Goal: Information Seeking & Learning: Find specific page/section

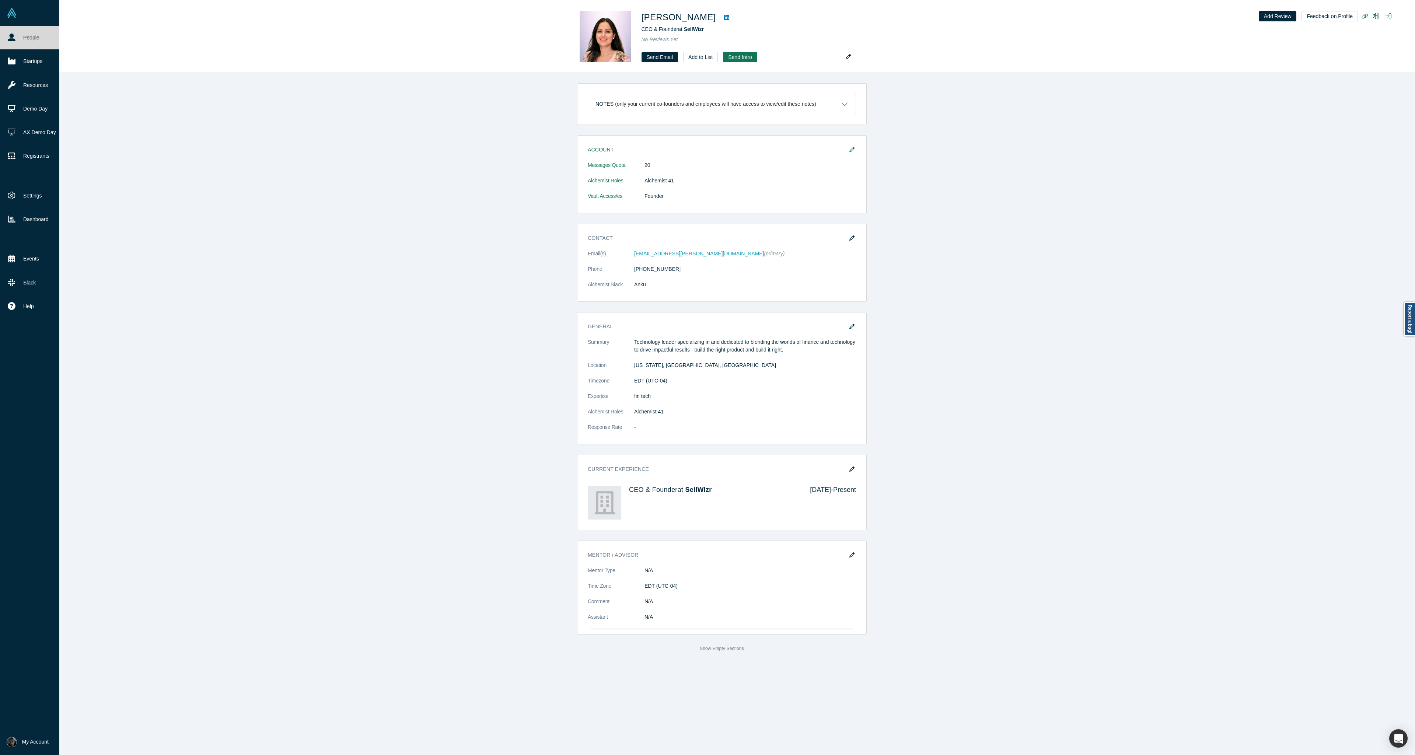
click at [20, 36] on link "People" at bounding box center [32, 38] width 65 height 24
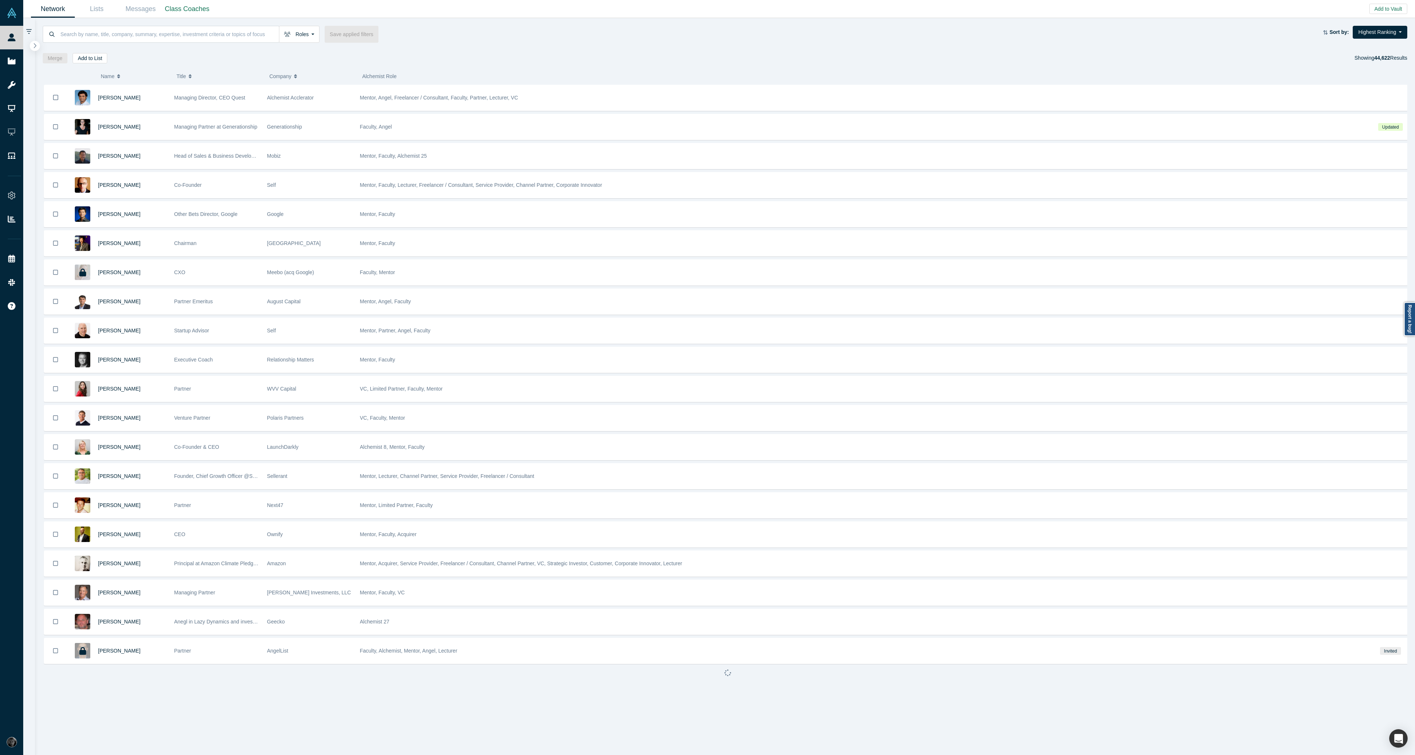
click at [36, 45] on icon "button" at bounding box center [35, 46] width 4 height 6
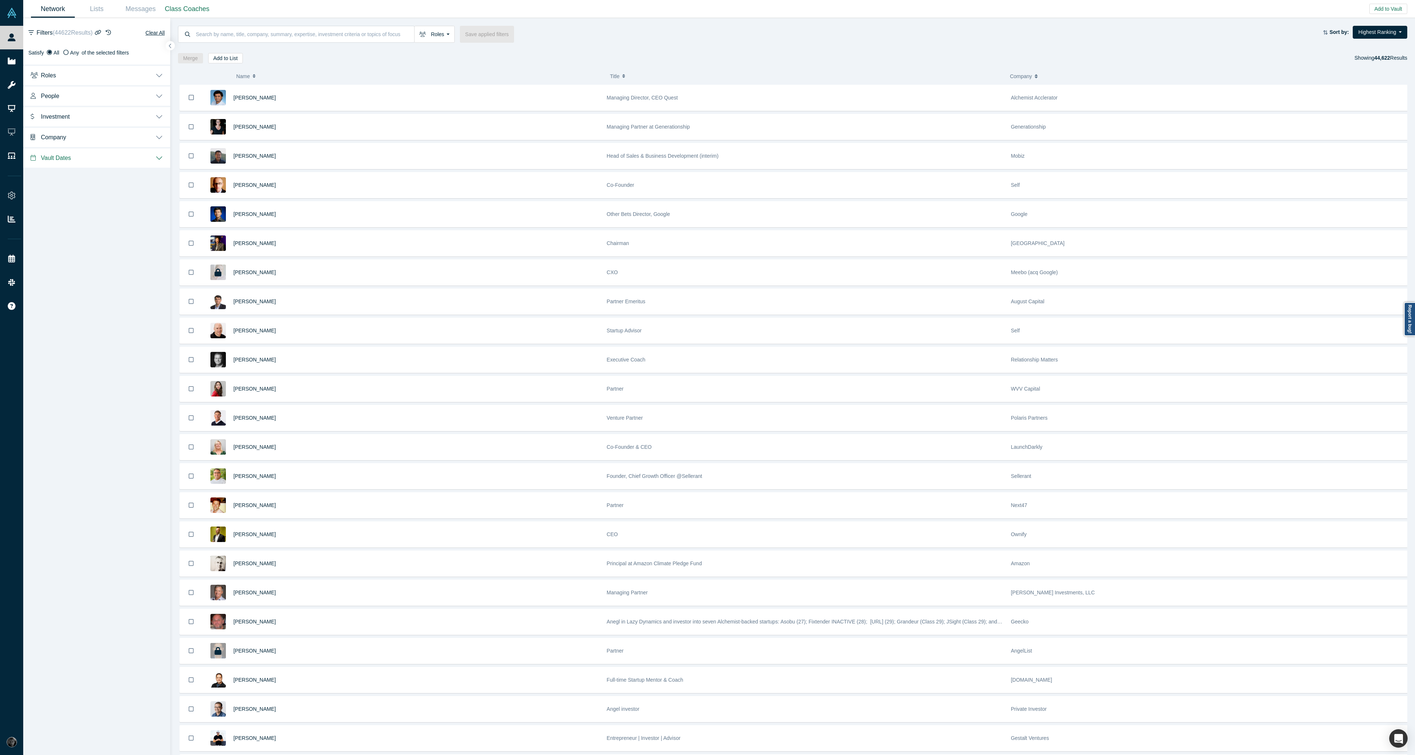
click at [77, 78] on button "Roles" at bounding box center [96, 74] width 147 height 21
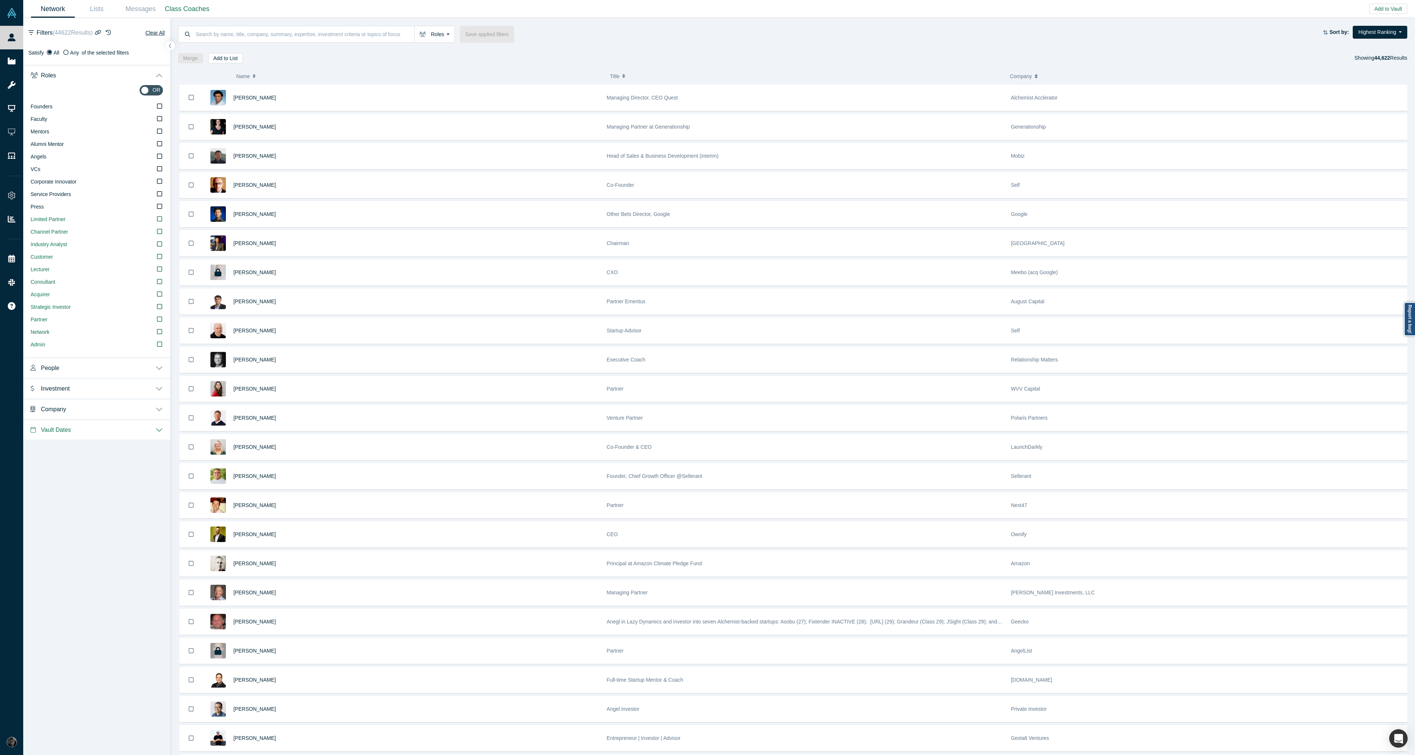
click at [80, 76] on button "Roles" at bounding box center [96, 74] width 147 height 21
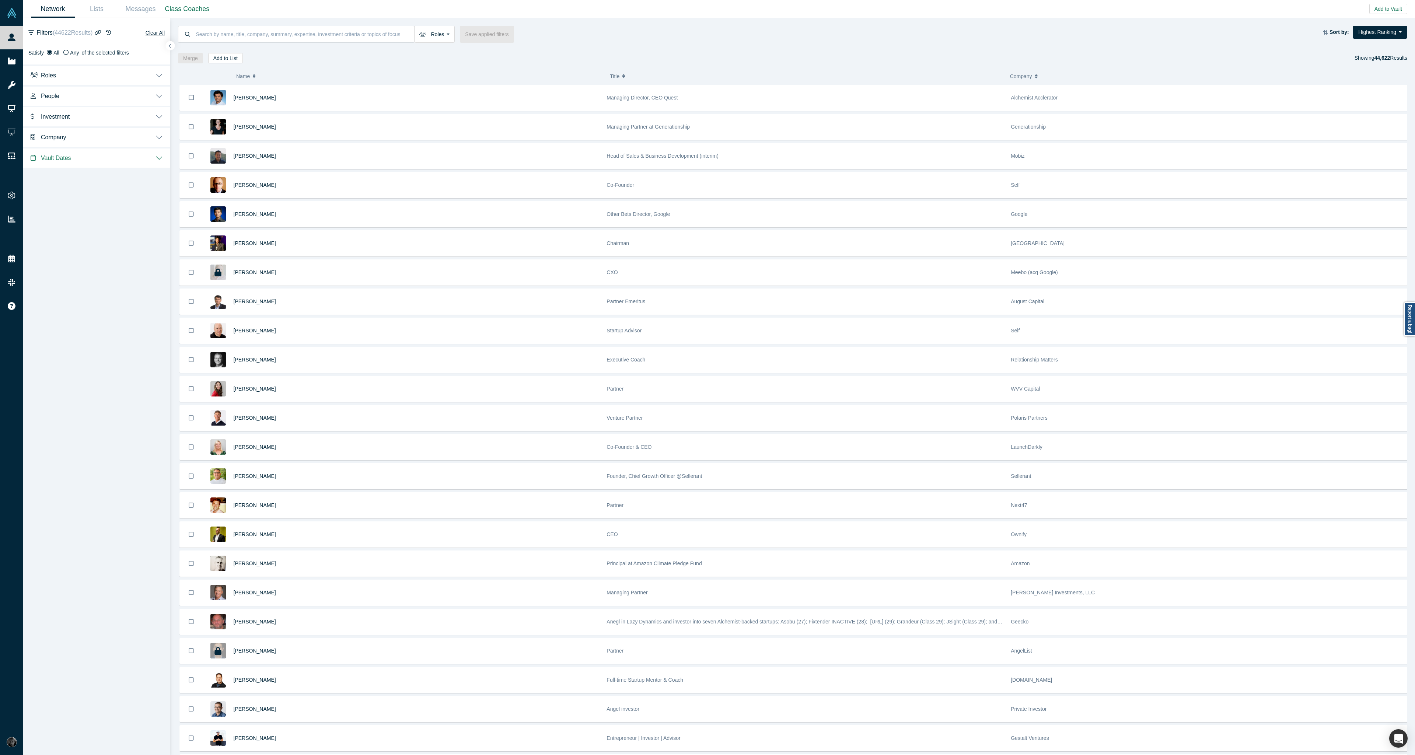
click at [80, 99] on button "People" at bounding box center [96, 95] width 147 height 21
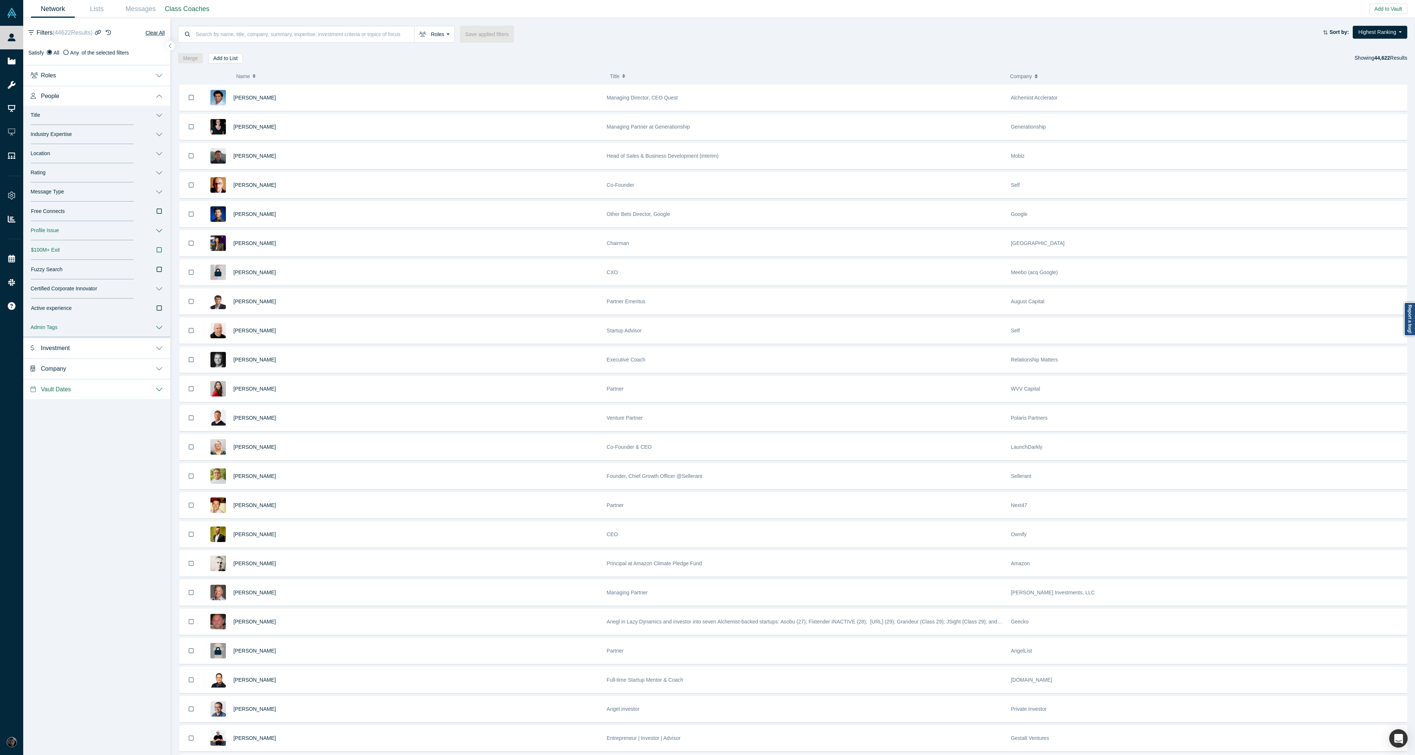
click at [88, 134] on button "Industry Expertise" at bounding box center [96, 134] width 147 height 19
click at [90, 155] on input at bounding box center [85, 153] width 87 height 10
click at [89, 153] on input at bounding box center [85, 153] width 87 height 10
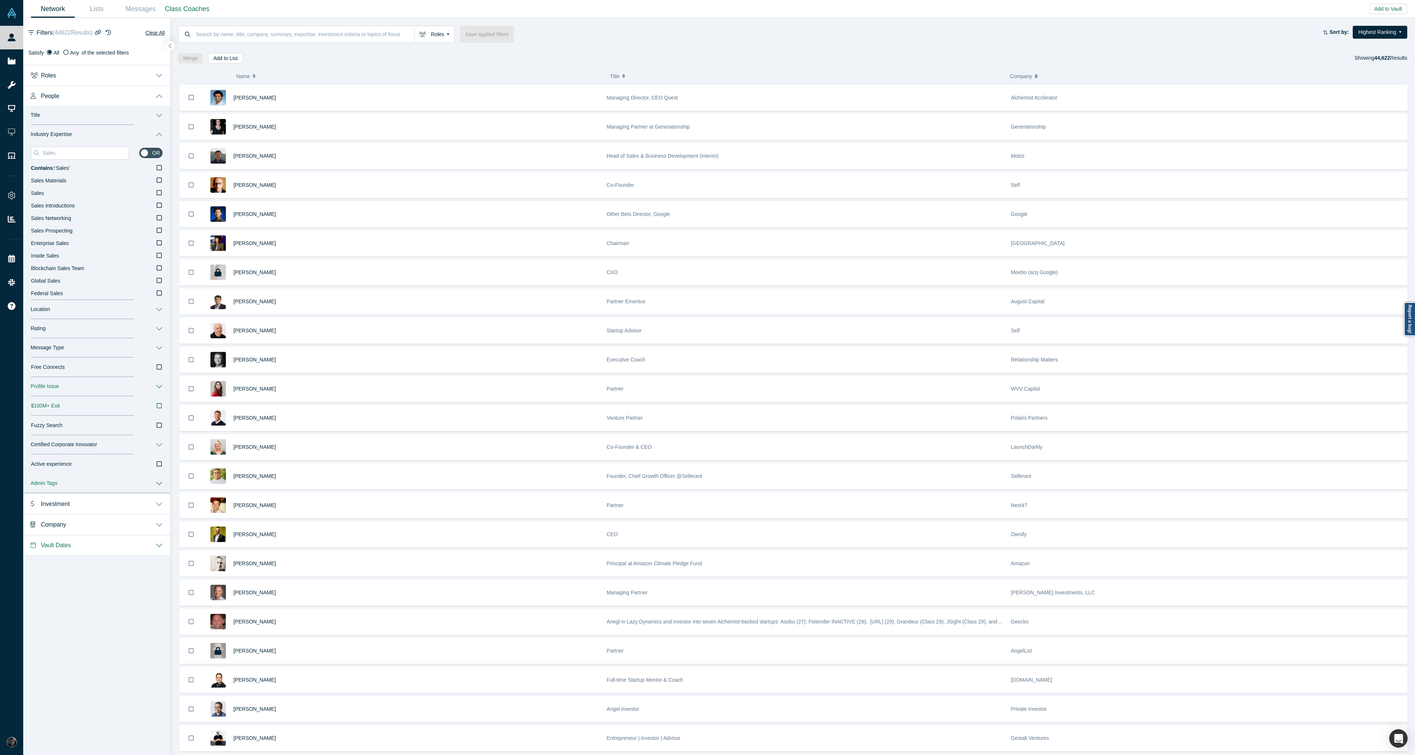
type input "Sales"
click at [150, 154] on input "checkbox" at bounding box center [150, 153] width 23 height 10
checkbox input "true"
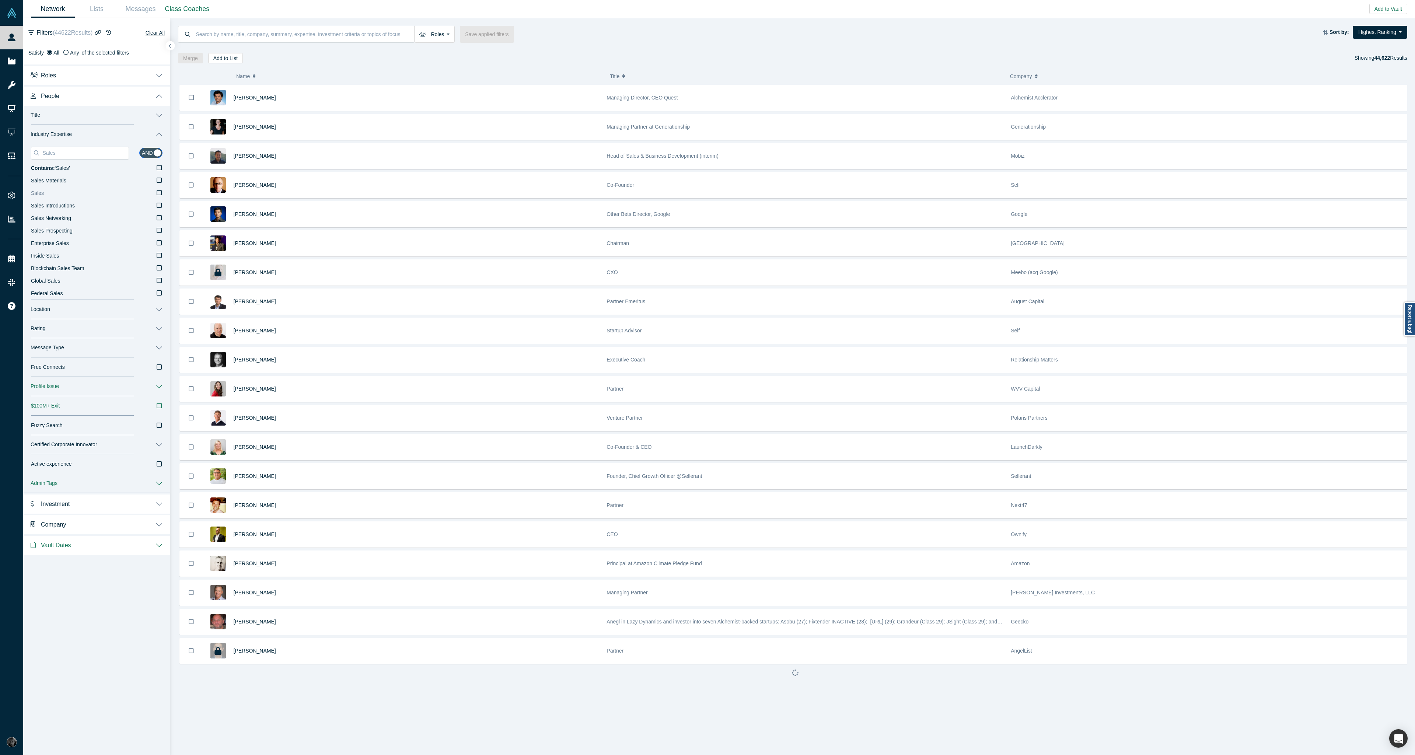
click at [161, 192] on icon at bounding box center [159, 193] width 5 height 6
click at [0, 0] on input "Sales" at bounding box center [0, 0] width 0 height 0
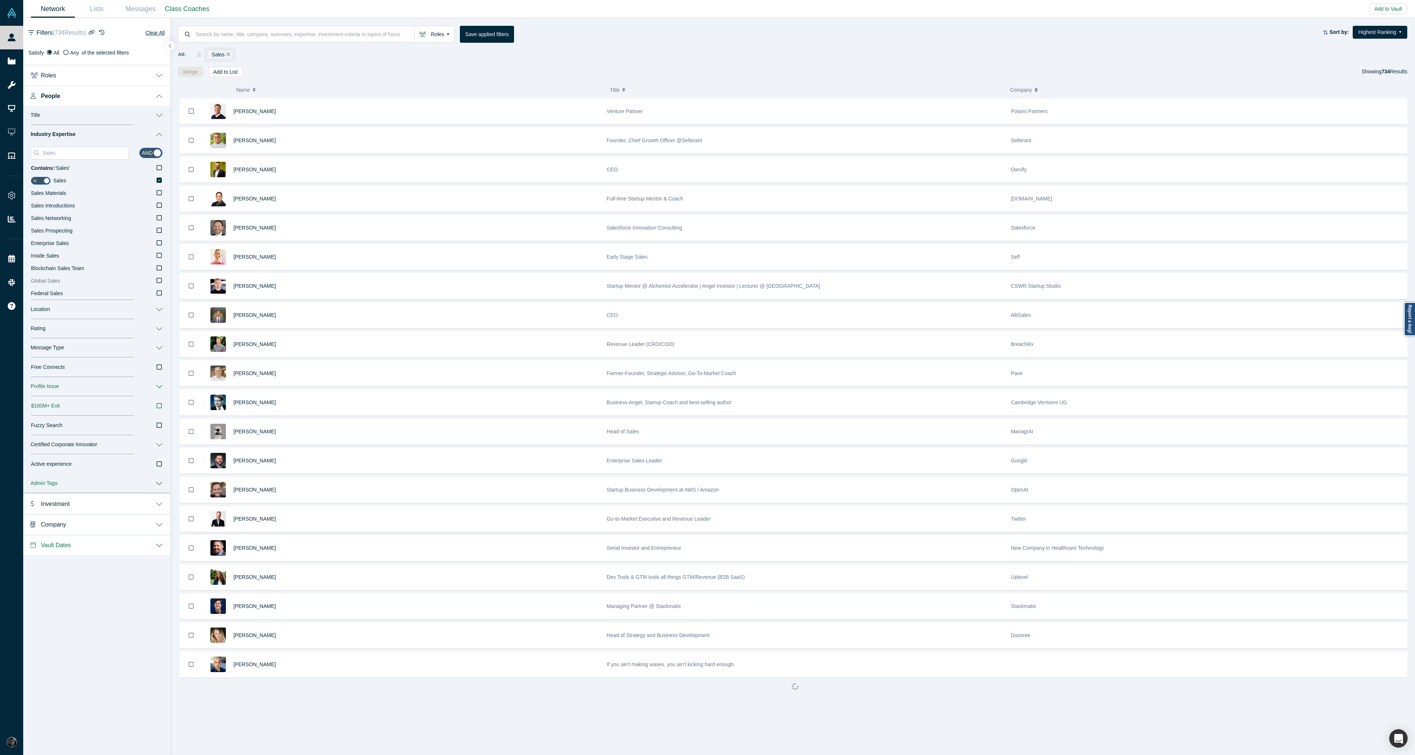
click at [153, 279] on label "Global Sales" at bounding box center [97, 281] width 132 height 13
click at [0, 0] on input "Global Sales" at bounding box center [0, 0] width 0 height 0
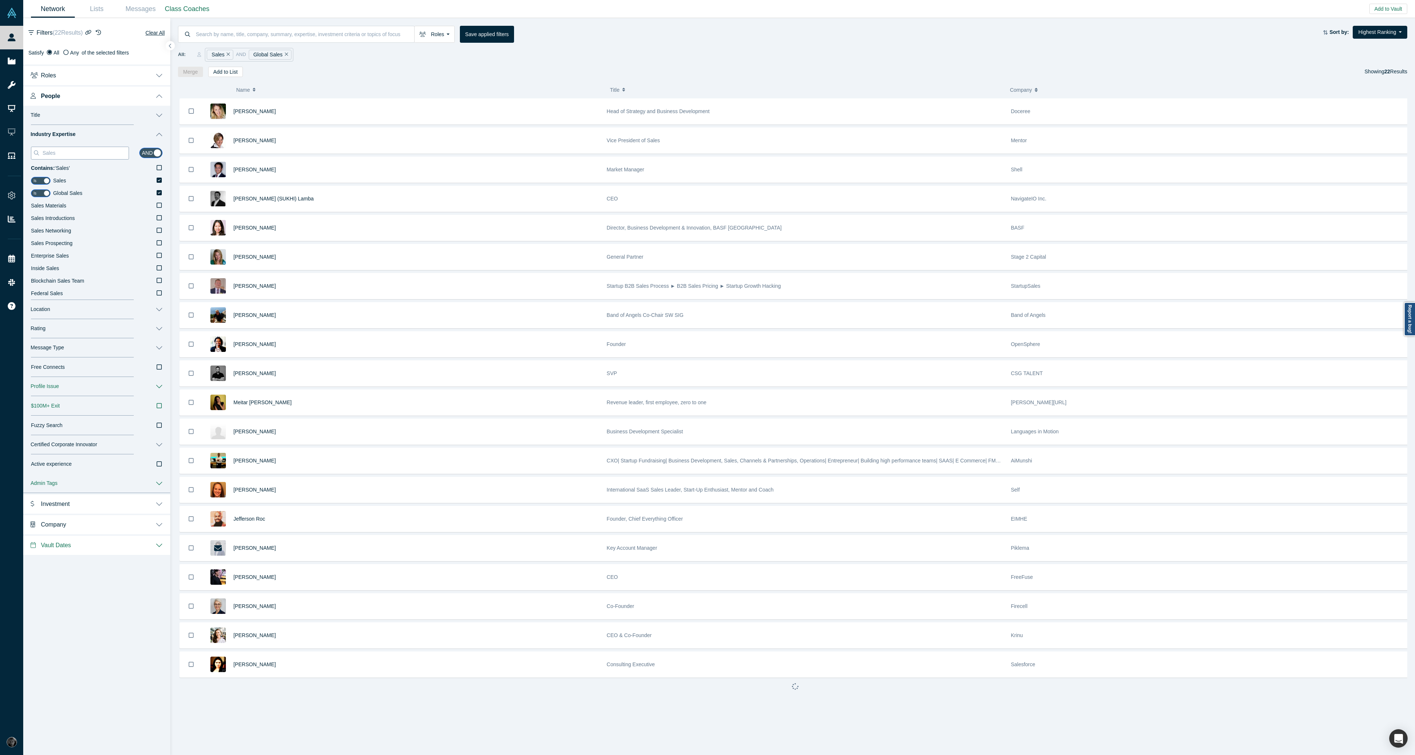
click at [62, 154] on input "Sales" at bounding box center [85, 153] width 87 height 10
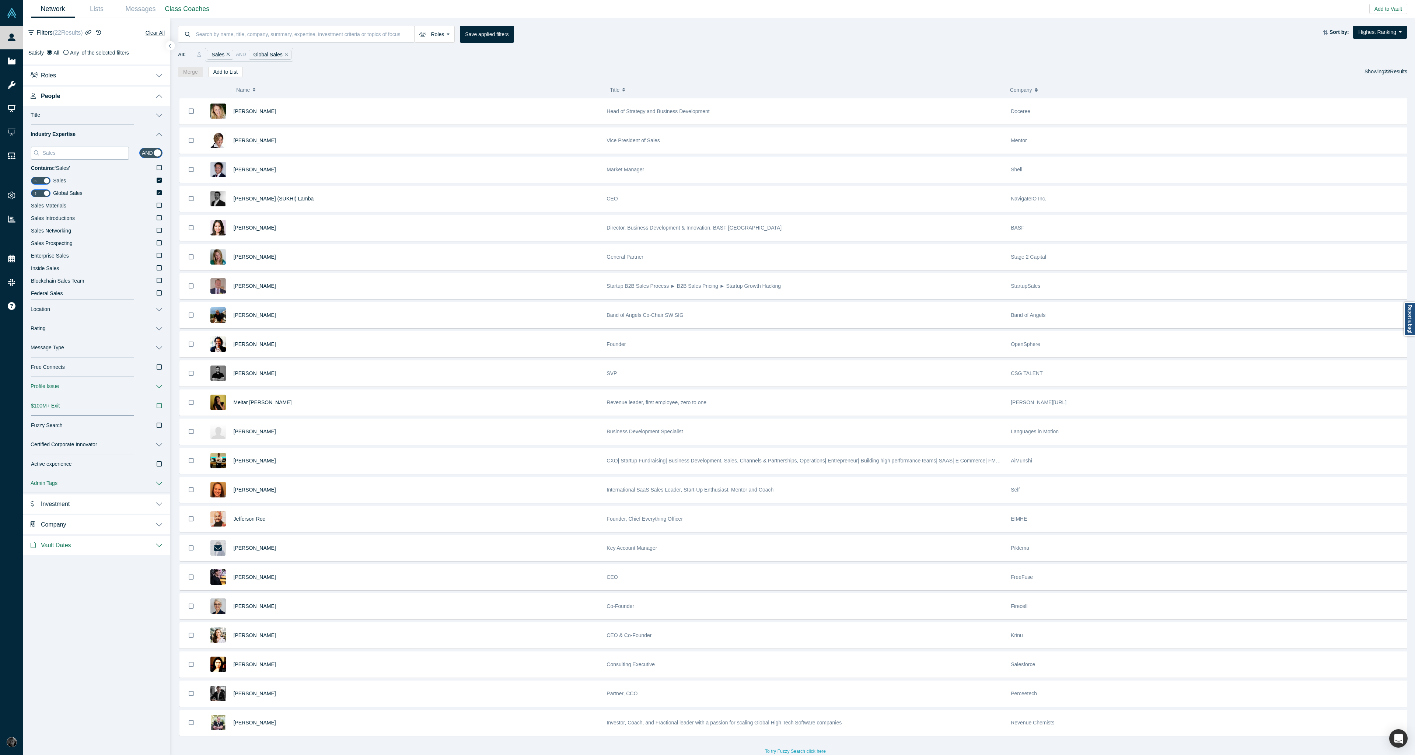
click at [62, 154] on input "Sales" at bounding box center [85, 153] width 87 height 10
click at [156, 233] on label "AgTech (Agriculture Technology)" at bounding box center [97, 231] width 132 height 13
click at [0, 0] on input "AgTech (Agriculture Technology)" at bounding box center [0, 0] width 0 height 0
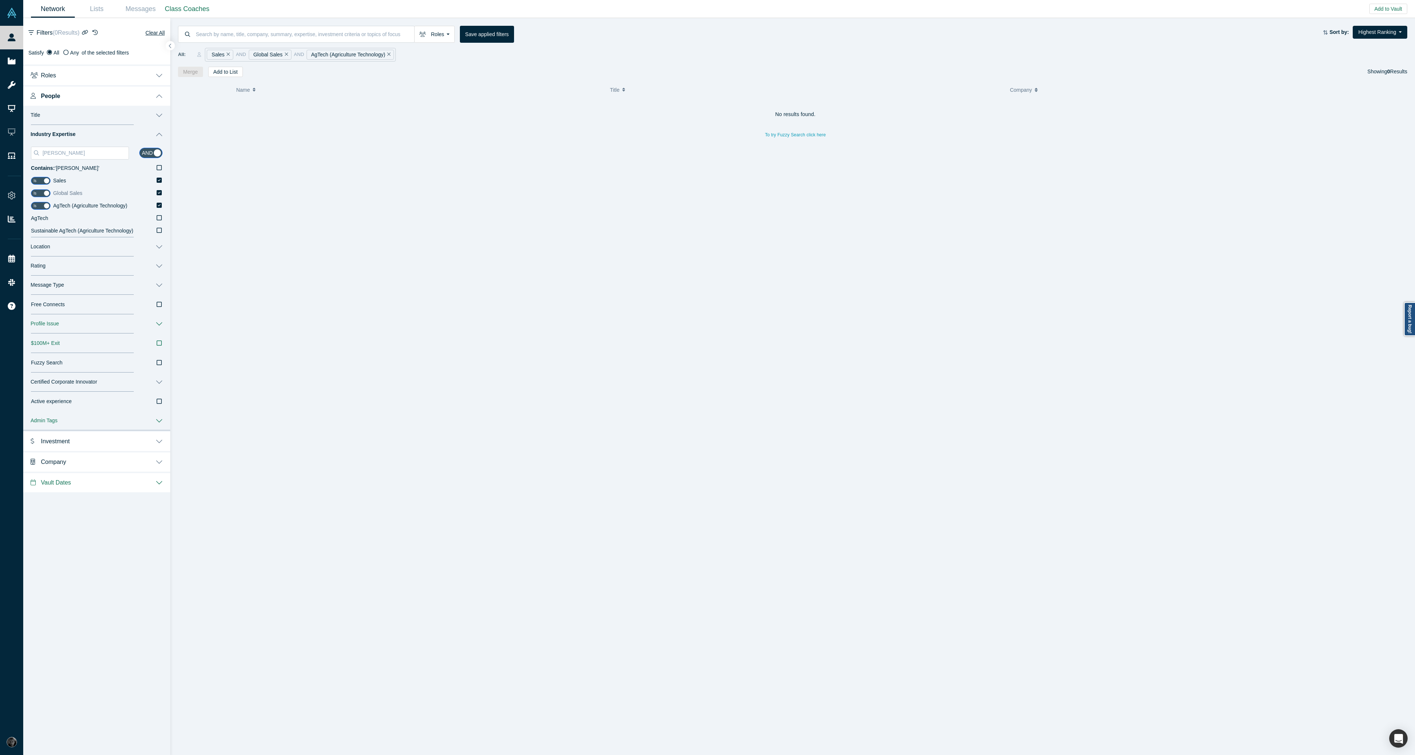
click at [160, 194] on icon at bounding box center [159, 192] width 5 height 5
click at [0, 0] on input "Global Sales" at bounding box center [0, 0] width 0 height 0
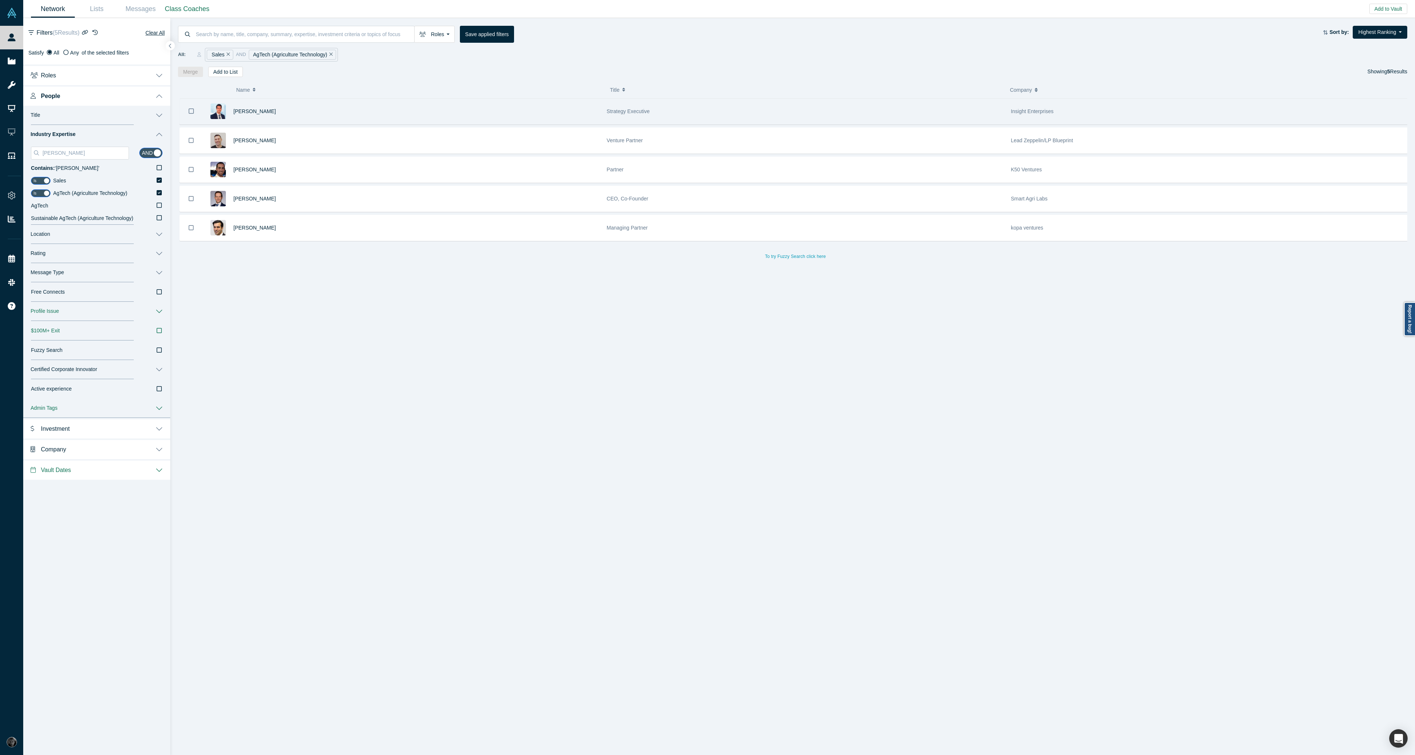
click at [330, 118] on div "[PERSON_NAME]" at bounding box center [416, 111] width 365 height 25
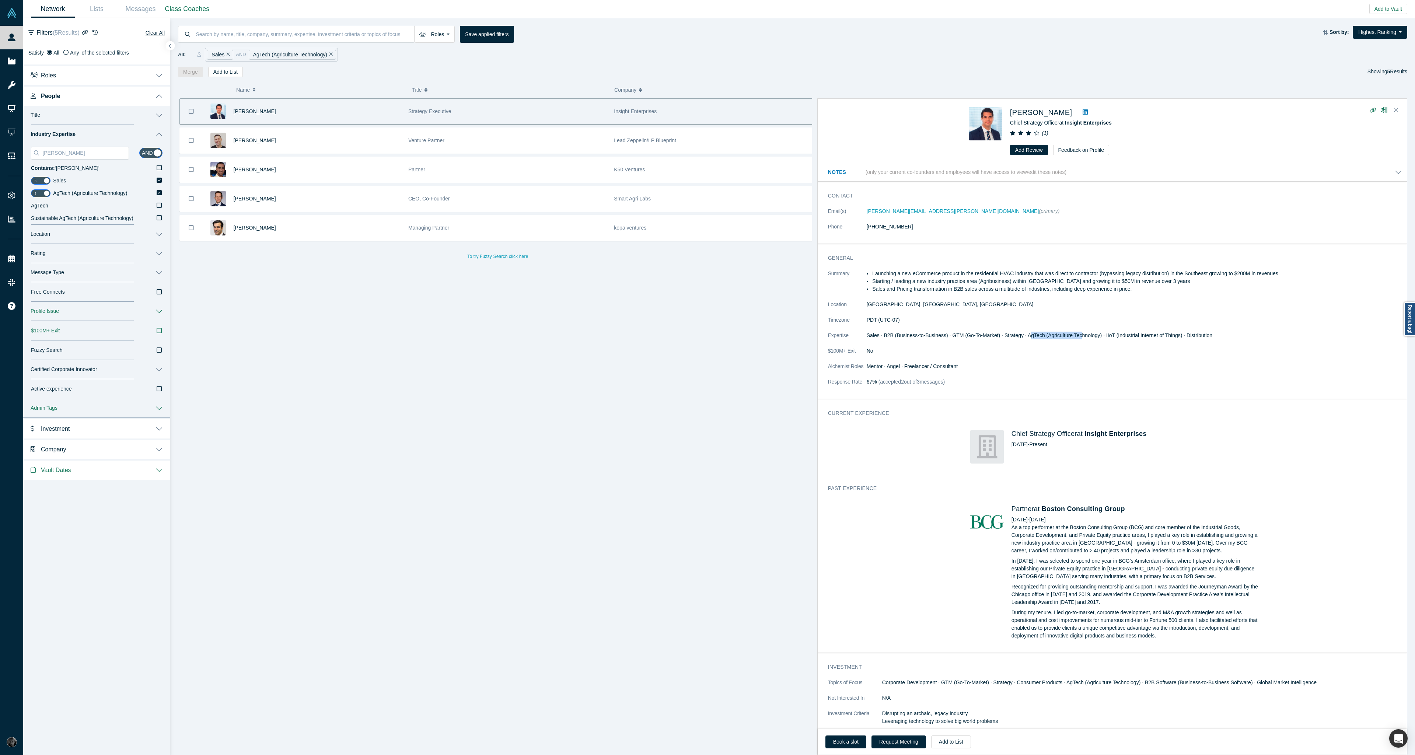
drag, startPoint x: 1031, startPoint y: 336, endPoint x: 1084, endPoint y: 337, distance: 52.7
click at [1084, 337] on span "Sales · B2B (Business-to-Business) · GTM (Go-To-Market) · Strategy · AgTech (Ag…" at bounding box center [1039, 335] width 346 height 6
drag, startPoint x: 867, startPoint y: 335, endPoint x: 886, endPoint y: 336, distance: 18.8
click at [886, 336] on span "Sales · B2B (Business-to-Business) · GTM (Go-To-Market) · Strategy · AgTech (Ag…" at bounding box center [1039, 335] width 346 height 6
click at [160, 194] on icon at bounding box center [159, 192] width 5 height 5
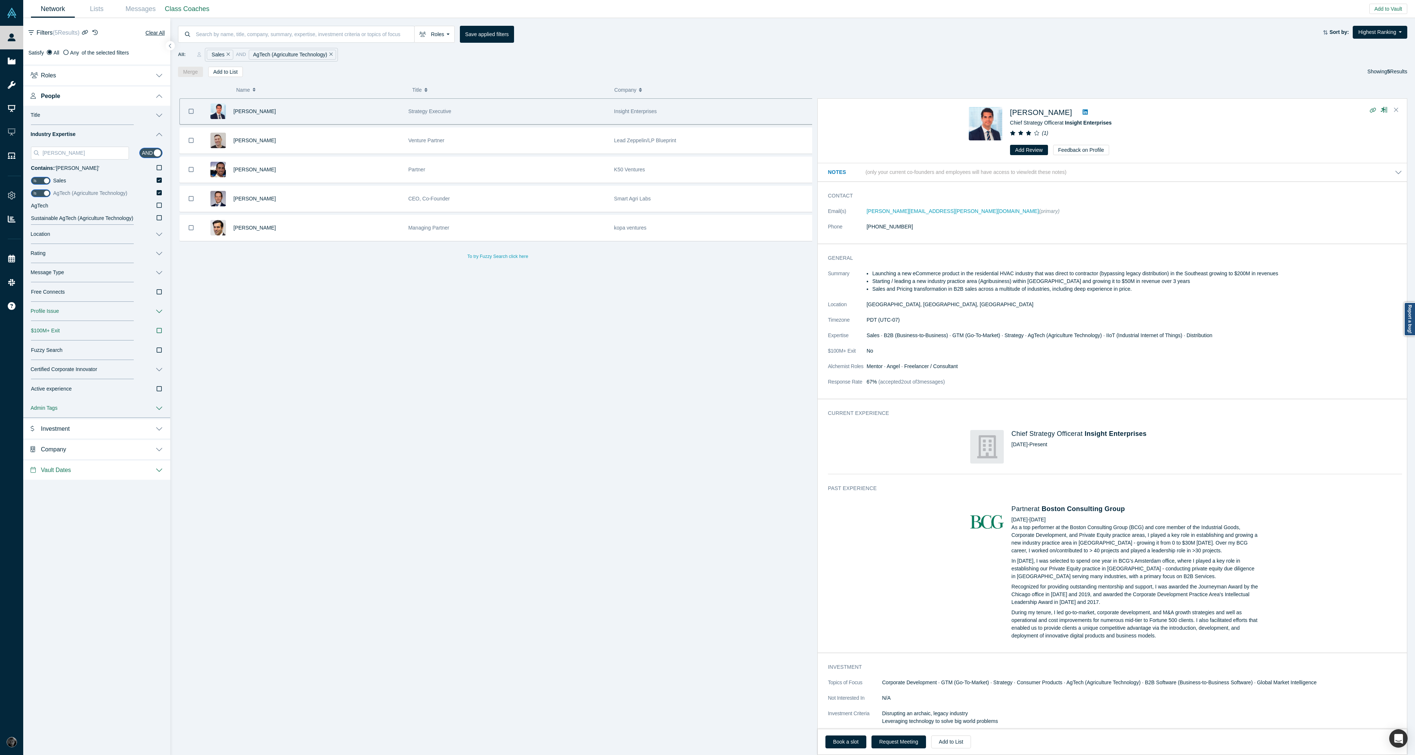
click at [0, 0] on input "AgTech (Agriculture Technology)" at bounding box center [0, 0] width 0 height 0
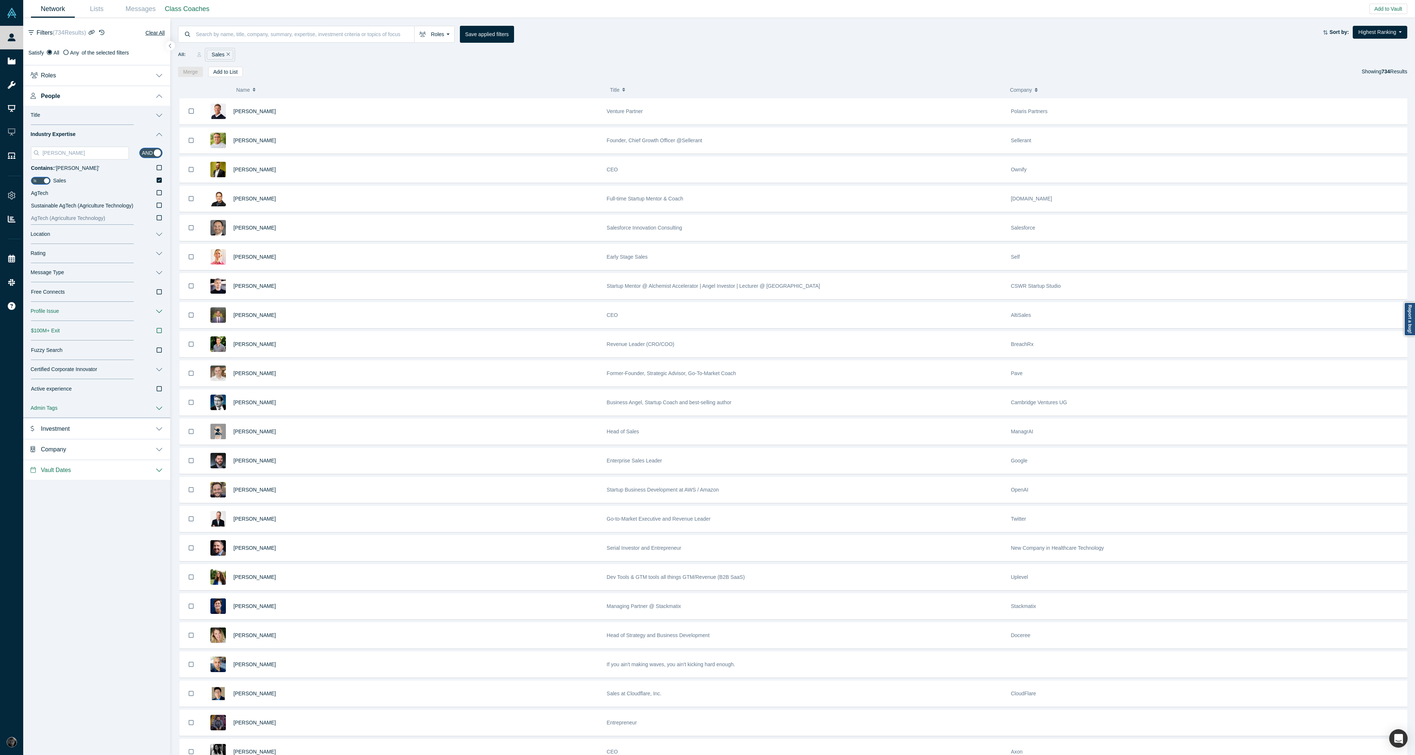
click at [160, 218] on icon at bounding box center [159, 218] width 5 height 6
click at [0, 0] on input "AgTech (Agriculture Technology)" at bounding box center [0, 0] width 0 height 0
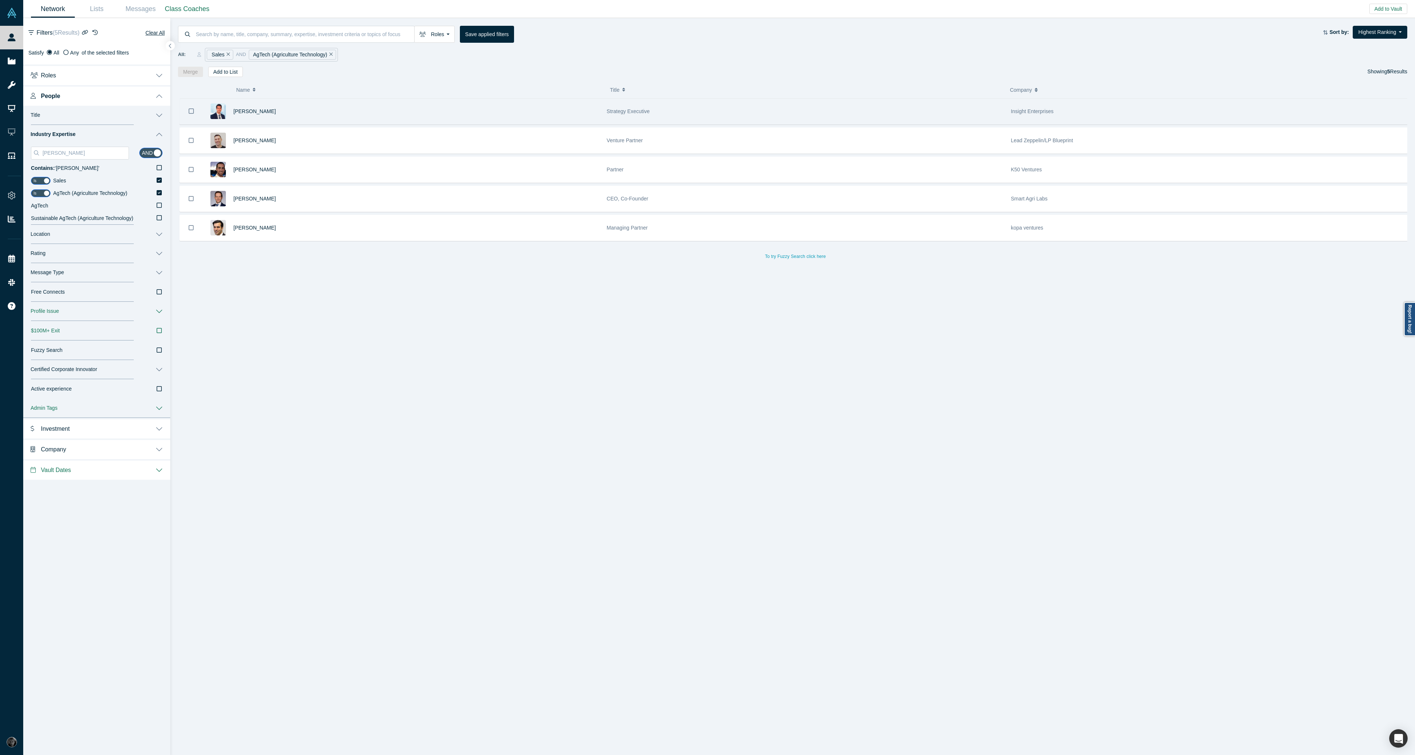
click at [439, 113] on div "[PERSON_NAME]" at bounding box center [416, 111] width 365 height 25
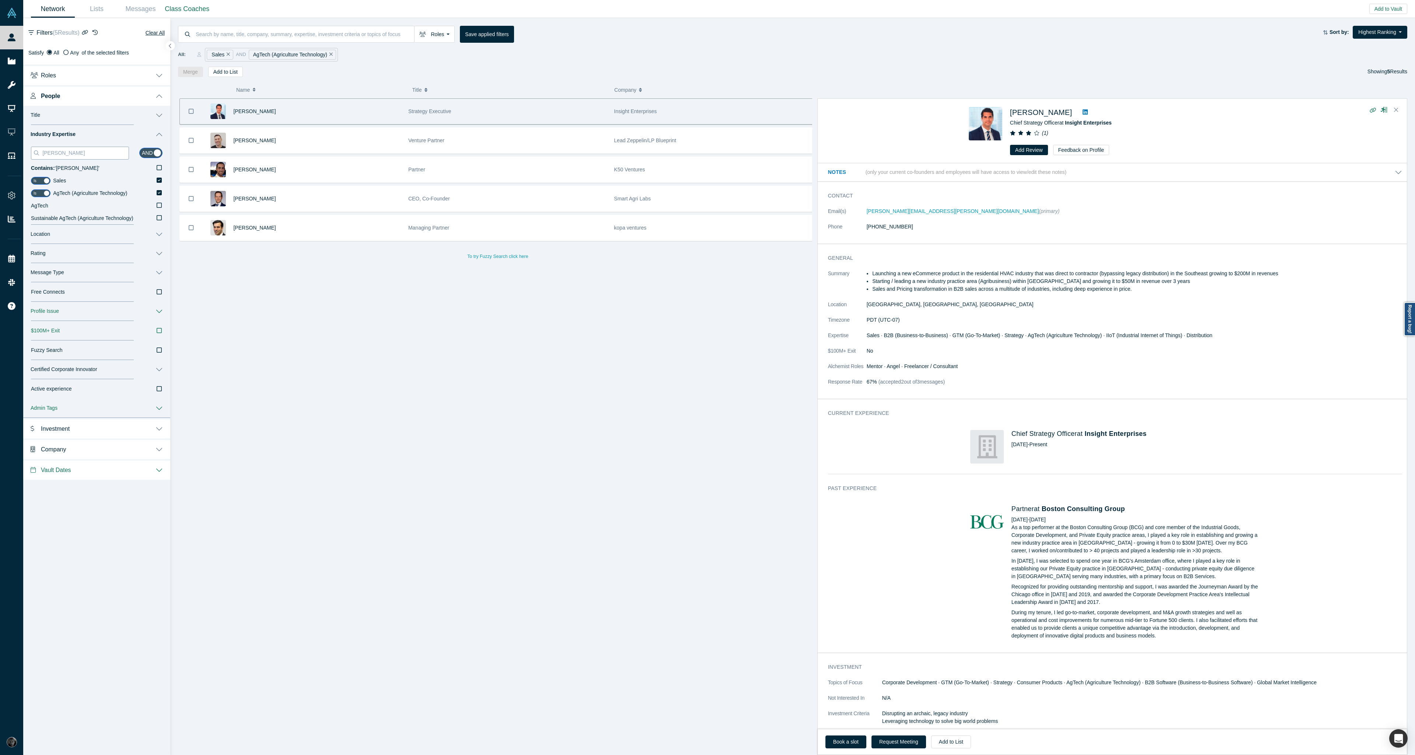
click at [78, 149] on input "[PERSON_NAME]" at bounding box center [85, 153] width 87 height 10
click at [160, 181] on icon at bounding box center [159, 180] width 5 height 5
click at [0, 0] on input "Sales" at bounding box center [0, 0] width 0 height 0
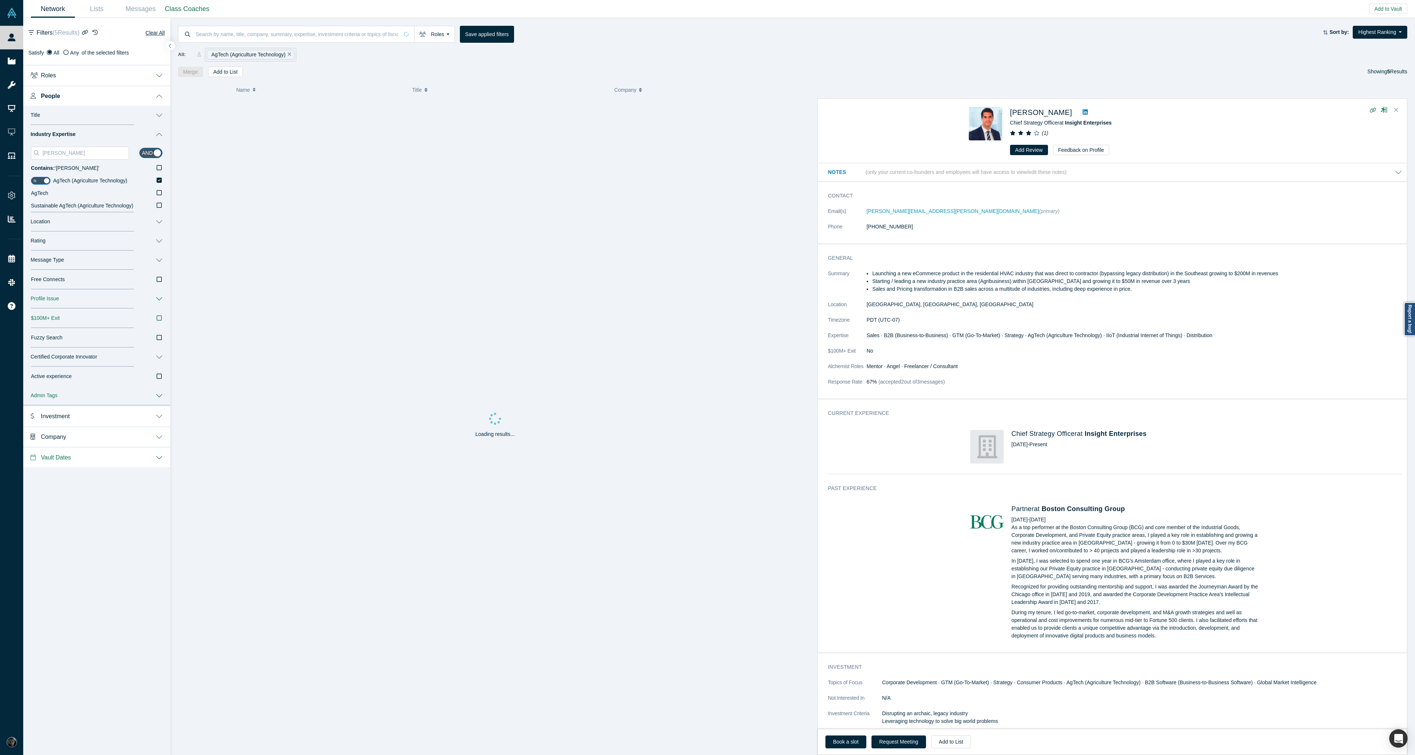
click at [160, 181] on icon at bounding box center [159, 180] width 5 height 5
click at [0, 0] on input "AgTech (Agriculture Technology)" at bounding box center [0, 0] width 0 height 0
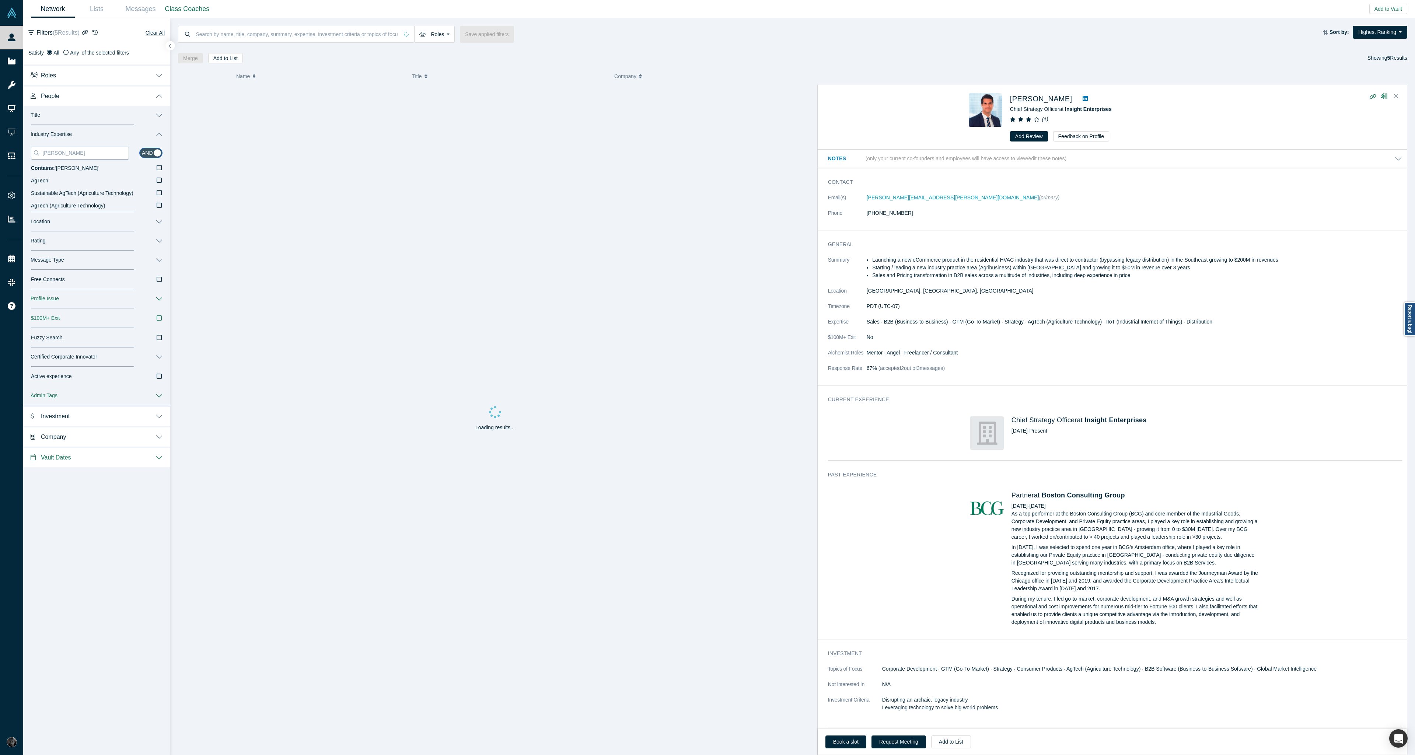
click at [85, 155] on input "[PERSON_NAME]" at bounding box center [85, 153] width 87 height 10
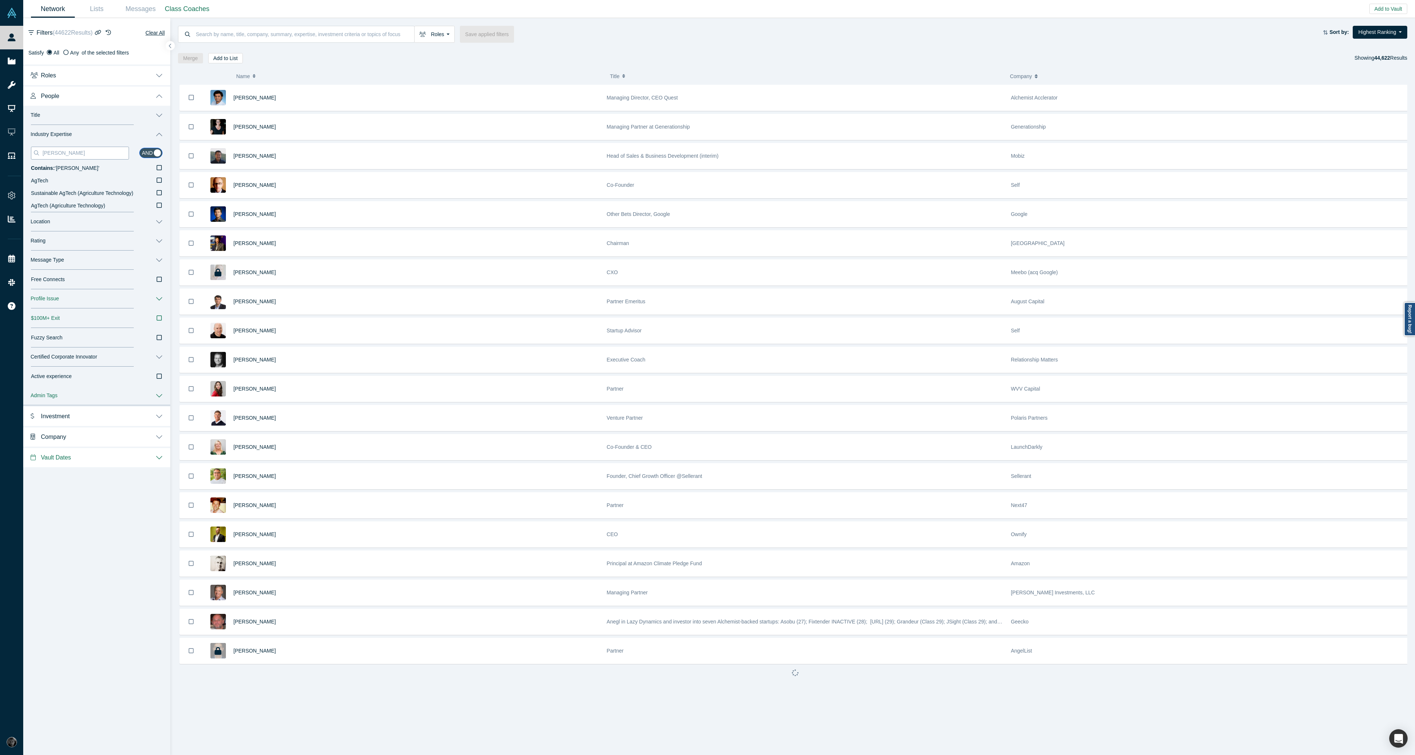
click at [85, 152] on input "[PERSON_NAME]" at bounding box center [85, 153] width 87 height 10
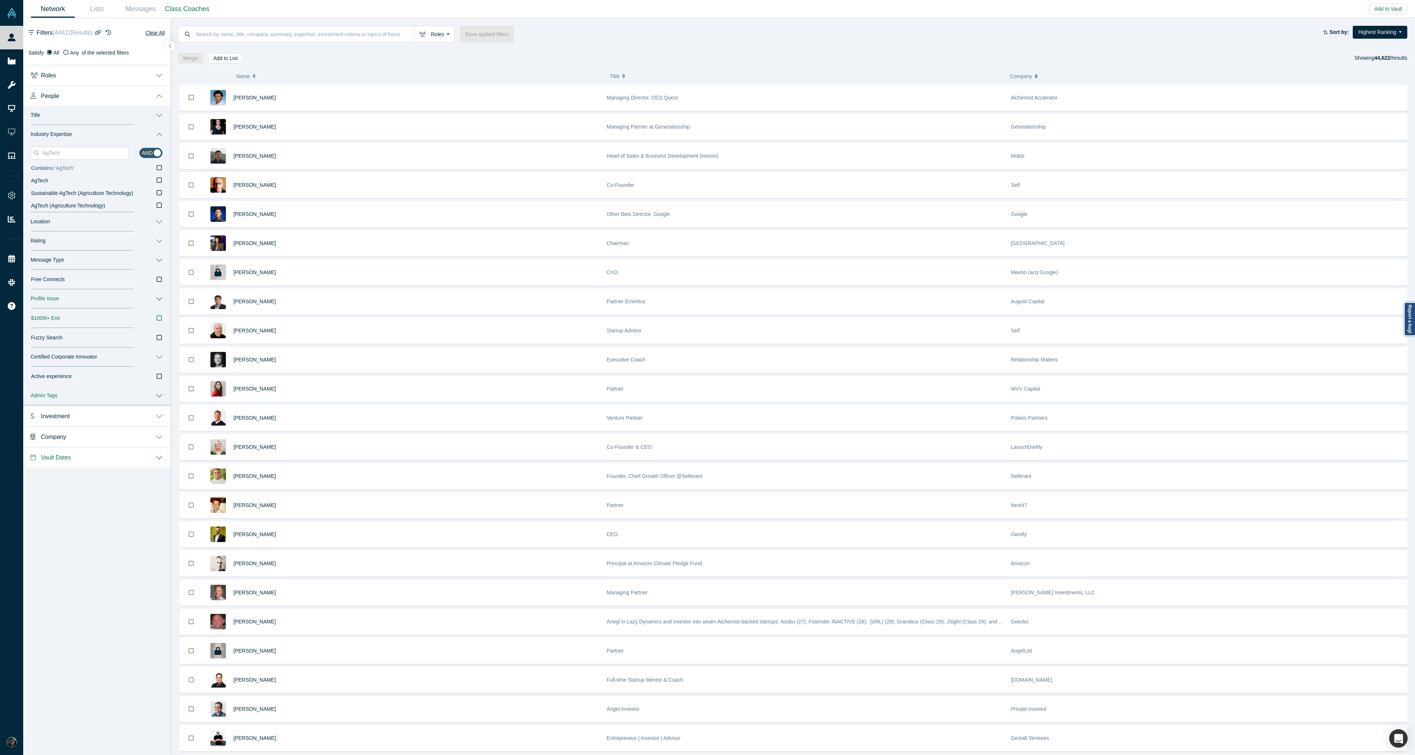
click at [160, 169] on icon at bounding box center [159, 168] width 5 height 6
click at [0, 0] on input "Contains: ‘ AgTech ’" at bounding box center [0, 0] width 0 height 0
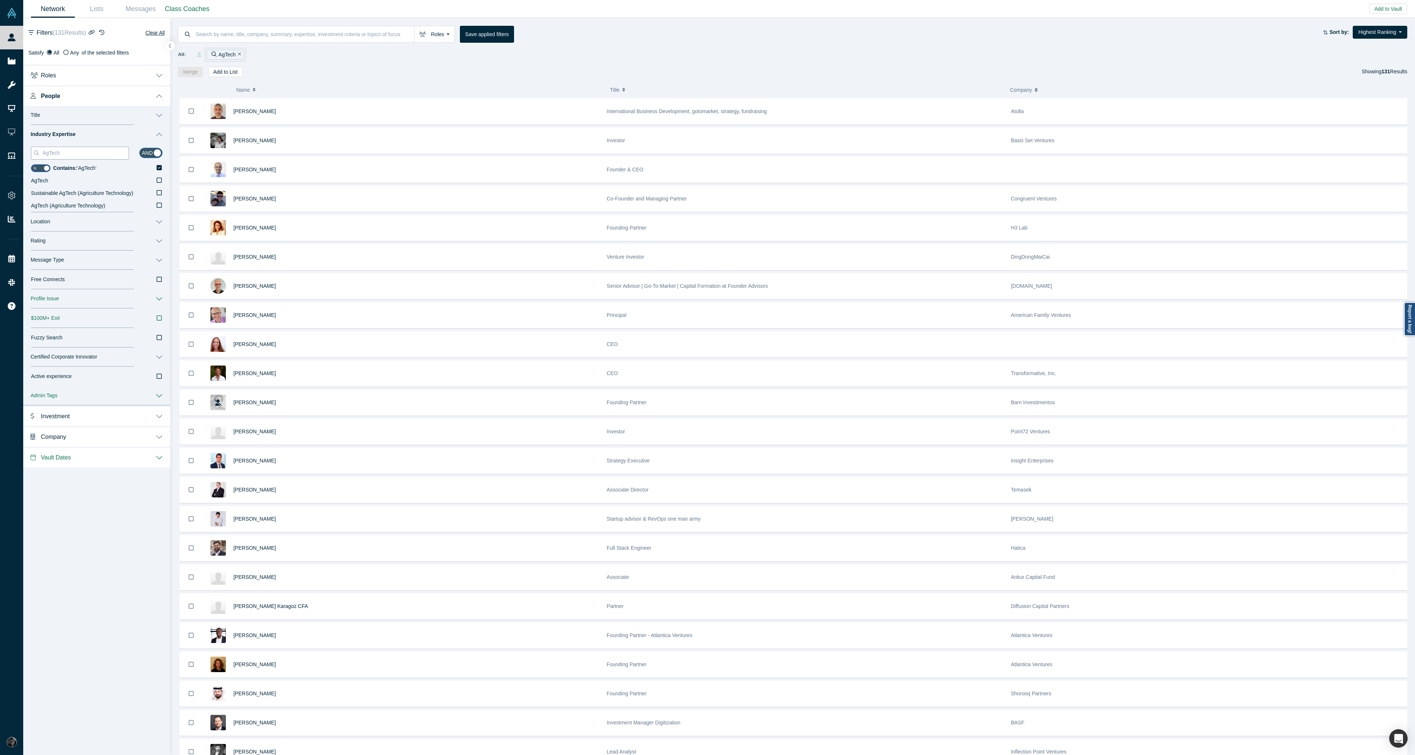
click at [90, 154] on input "AgTech" at bounding box center [85, 153] width 87 height 10
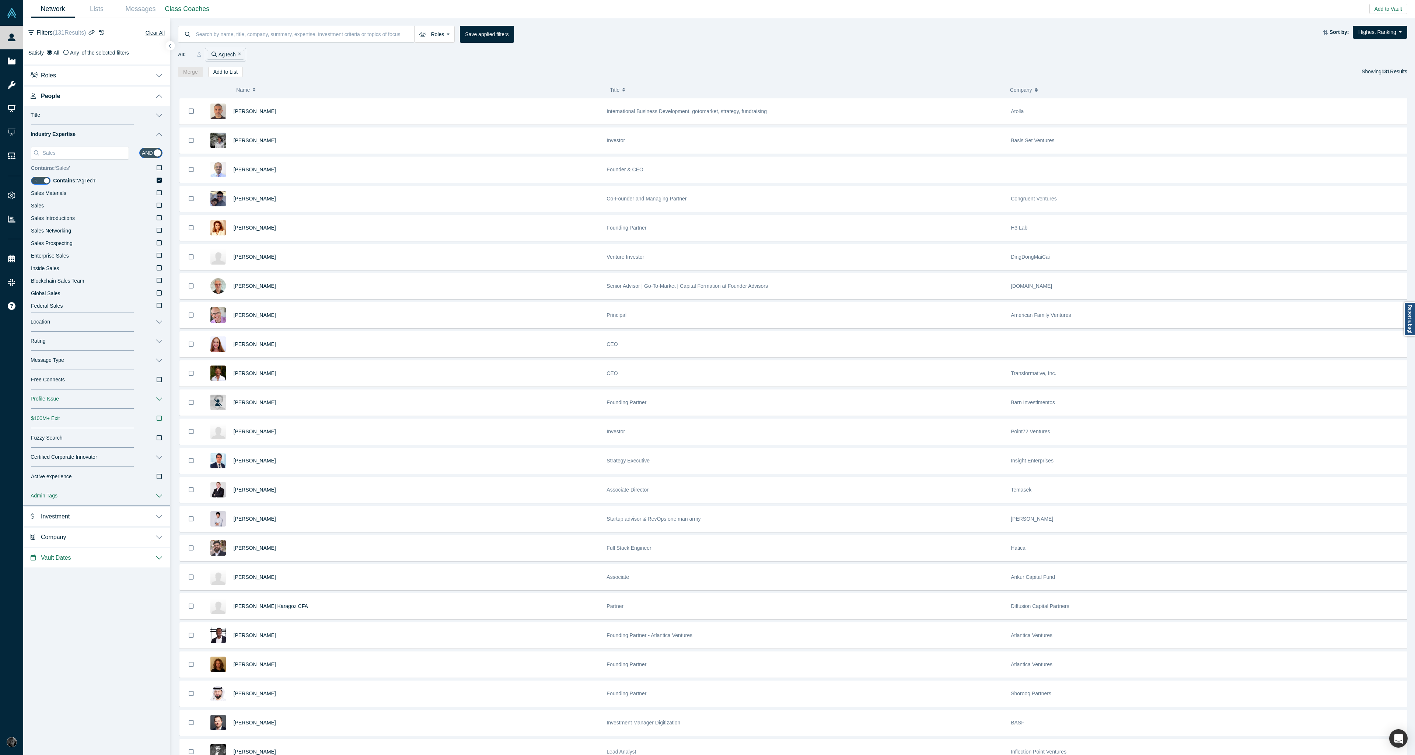
click at [159, 167] on icon at bounding box center [159, 168] width 5 height 6
click at [0, 0] on input "Contains: ‘ Sales ’" at bounding box center [0, 0] width 0 height 0
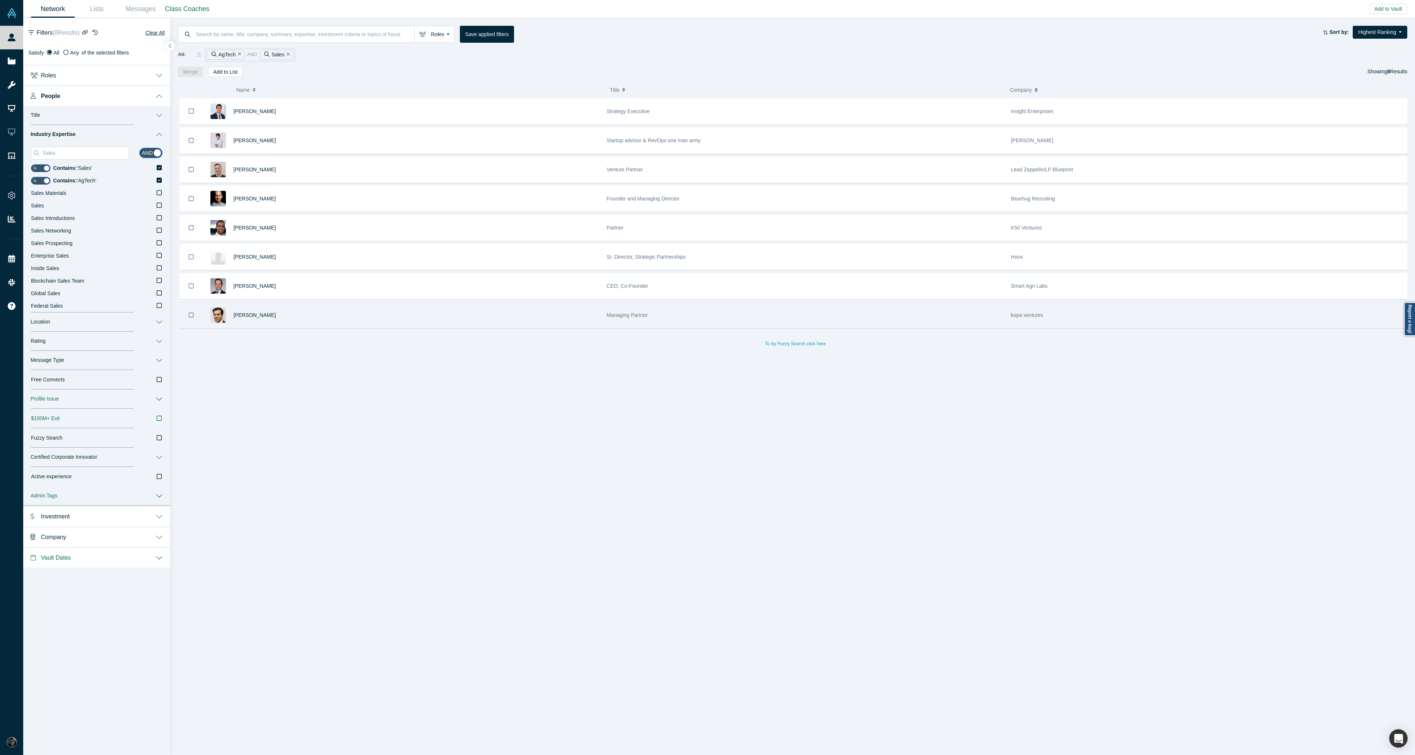
click at [294, 316] on div "[PERSON_NAME]" at bounding box center [416, 314] width 365 height 25
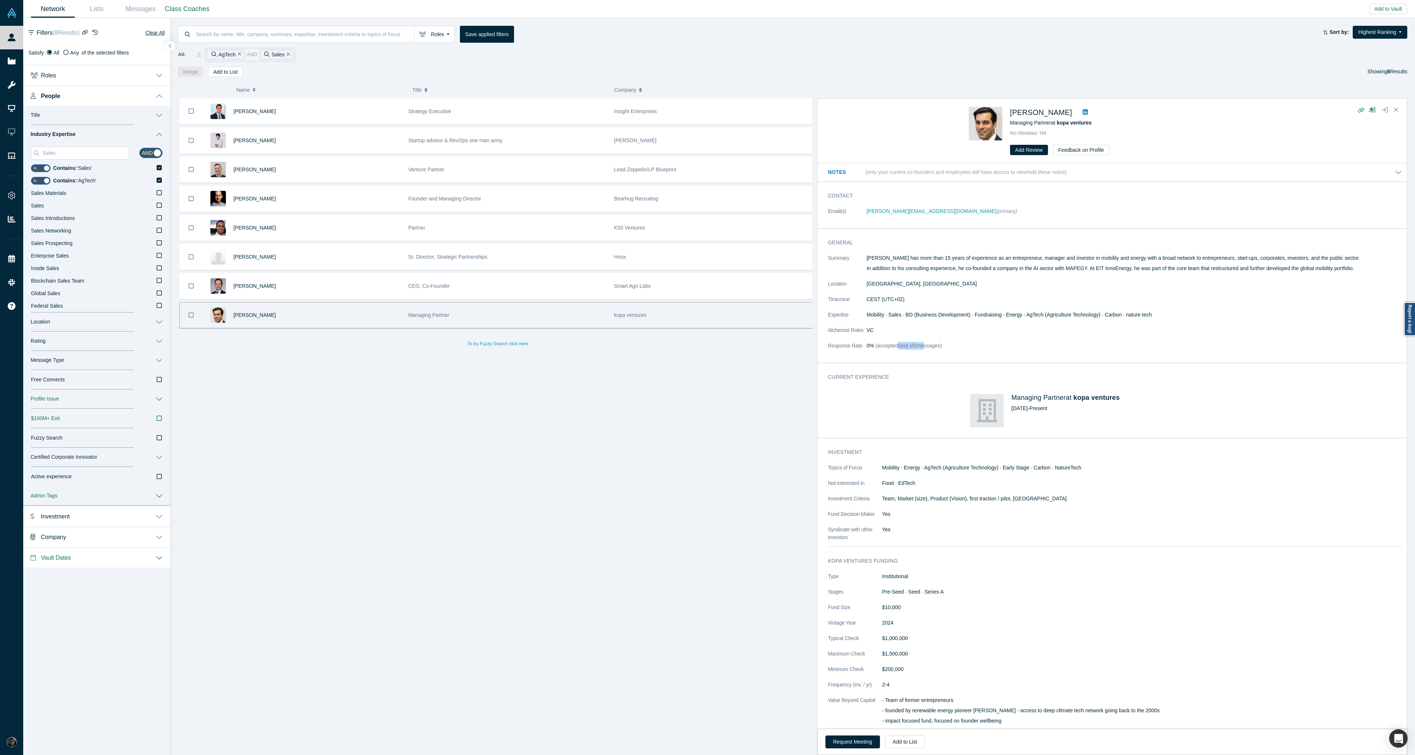
drag, startPoint x: 900, startPoint y: 343, endPoint x: 927, endPoint y: 343, distance: 26.5
click at [927, 343] on span "(accepted 0 out of 2 messages)" at bounding box center [908, 346] width 68 height 6
click at [379, 287] on div "[PERSON_NAME]" at bounding box center [317, 285] width 167 height 25
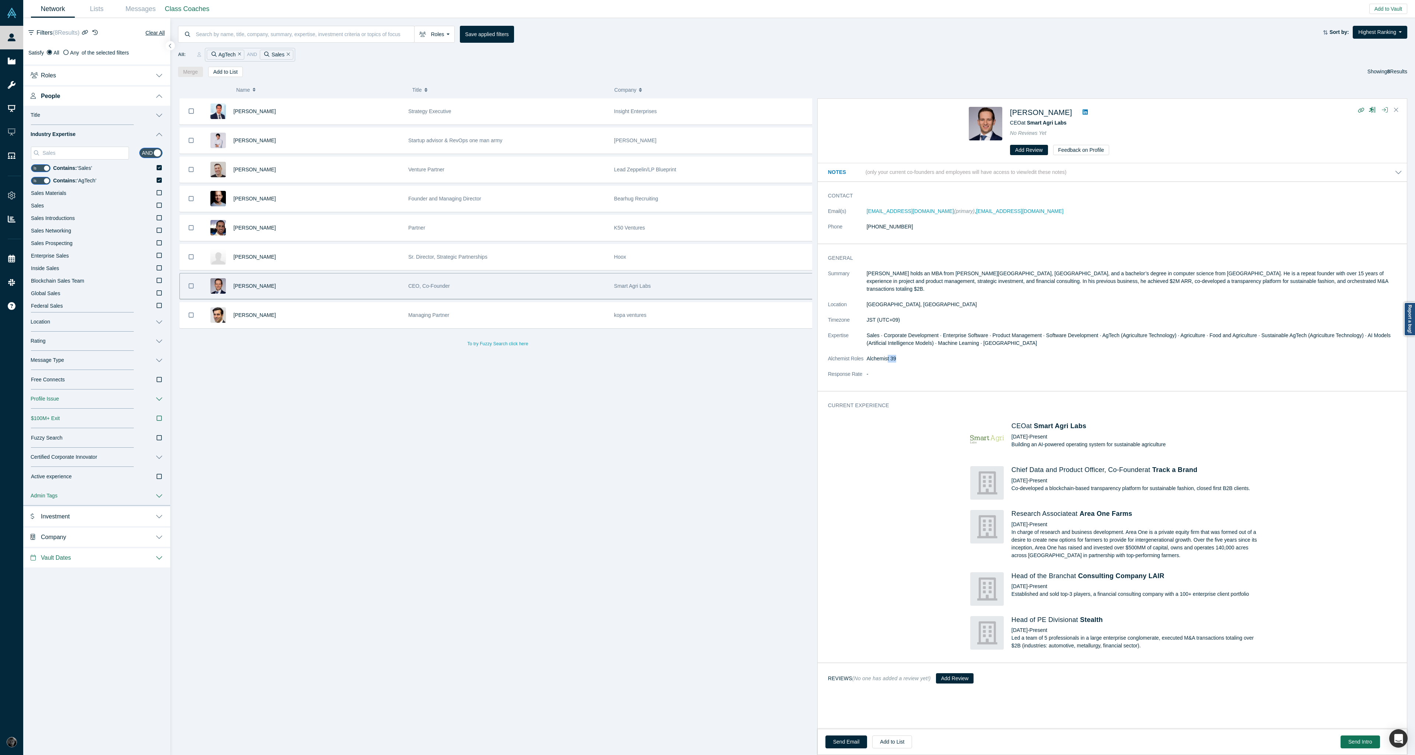
drag, startPoint x: 887, startPoint y: 351, endPoint x: 907, endPoint y: 350, distance: 20.3
click at [907, 355] on dd "Alchemist 39" at bounding box center [1133, 359] width 535 height 8
drag, startPoint x: 1365, startPoint y: 329, endPoint x: 1260, endPoint y: 330, distance: 105.4
click at [1260, 332] on span "Sales · Corporate Development · Enterprise Software · Product Management · Soft…" at bounding box center [1128, 339] width 524 height 14
click at [299, 259] on div "[PERSON_NAME]" at bounding box center [317, 256] width 167 height 25
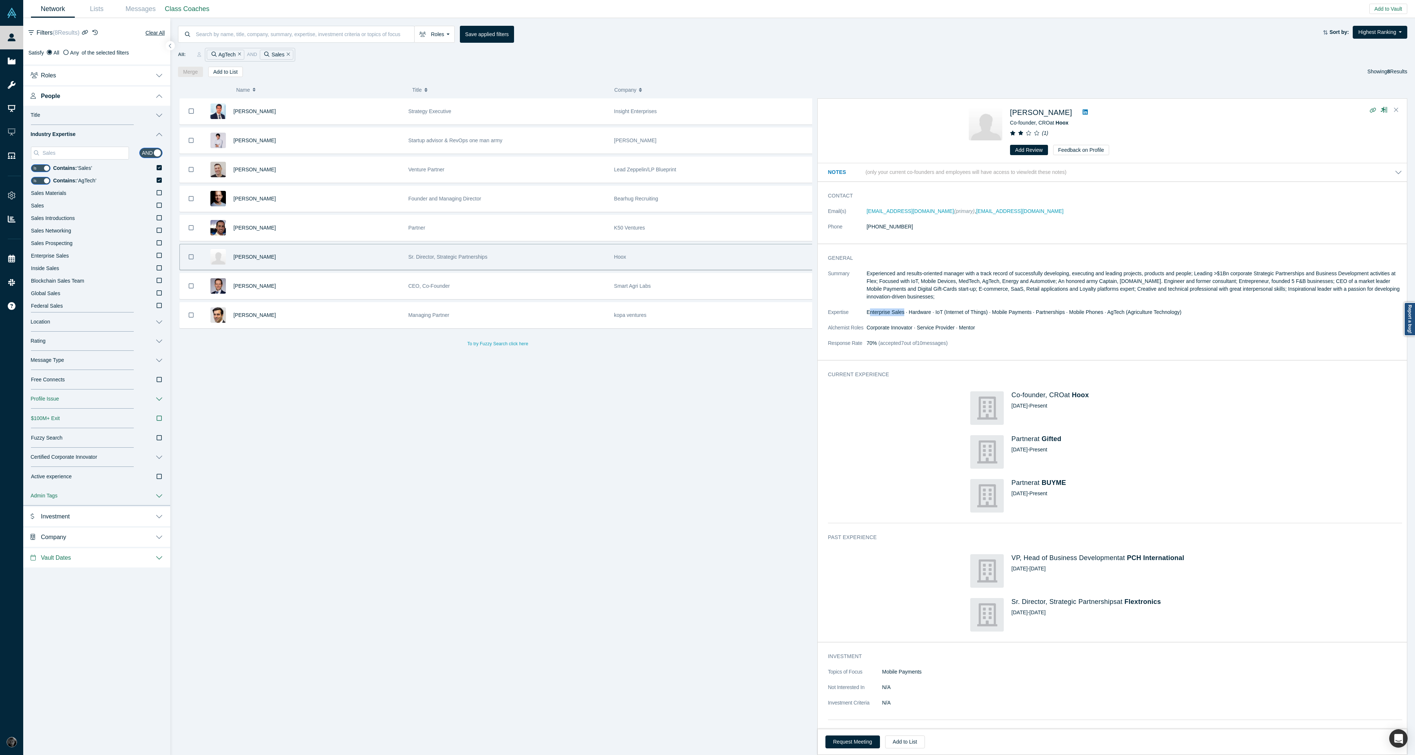
drag, startPoint x: 869, startPoint y: 313, endPoint x: 903, endPoint y: 314, distance: 34.3
click at [903, 314] on span "Enterprise Sales · Hardware · IoT (Internet of Things) · Mobile Payments · Part…" at bounding box center [1023, 312] width 315 height 6
drag, startPoint x: 1049, startPoint y: 137, endPoint x: 1050, endPoint y: 160, distance: 22.1
click at [1039, 136] on div "[PERSON_NAME] Co-founder, CRO at Hoox ( 1 ) Add Review Feedback on Profile" at bounding box center [1133, 131] width 246 height 49
drag, startPoint x: 1108, startPoint y: 311, endPoint x: 1195, endPoint y: 306, distance: 86.7
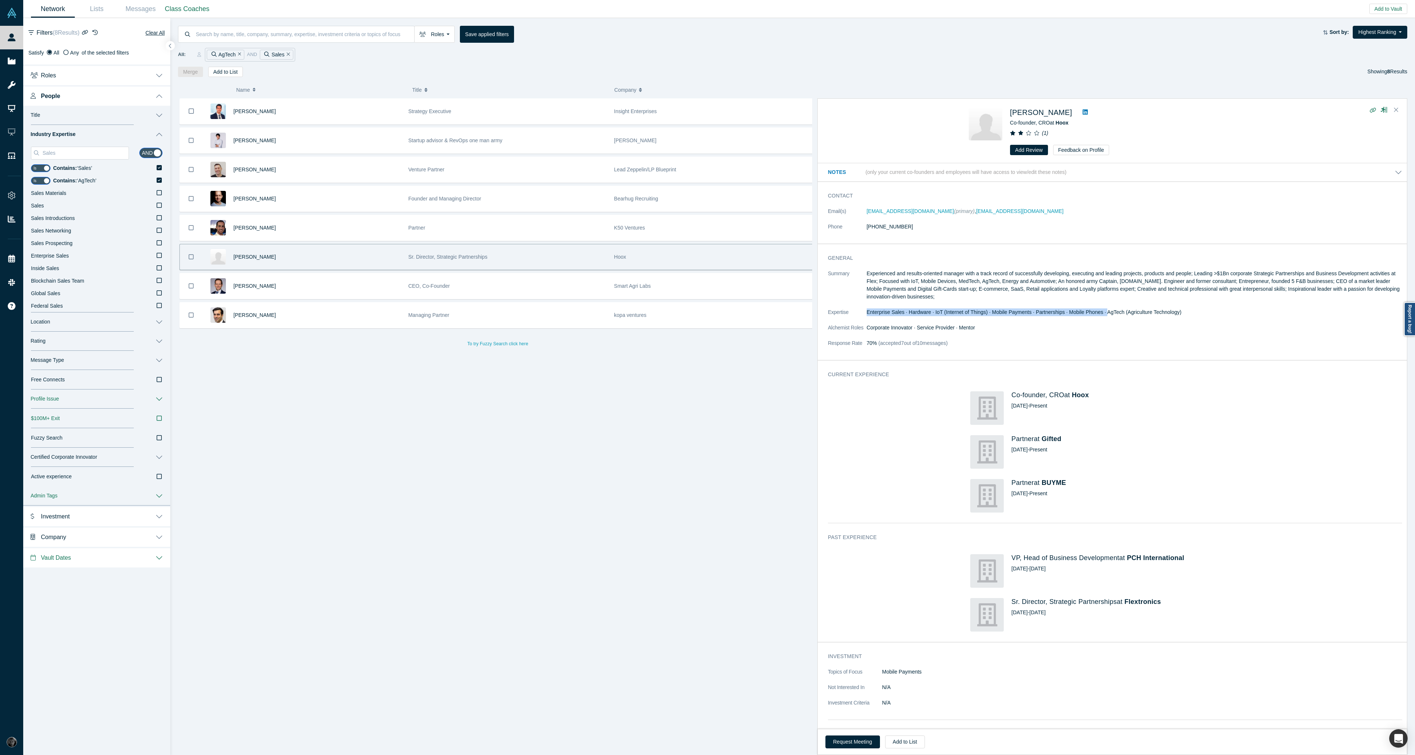
click at [1195, 306] on dl "Summary Experienced and results-oriented manager with a track record of success…" at bounding box center [1115, 312] width 574 height 85
click at [159, 179] on icon at bounding box center [159, 180] width 5 height 5
click at [0, 0] on input "Contains: ‘ AgTech ’" at bounding box center [0, 0] width 0 height 0
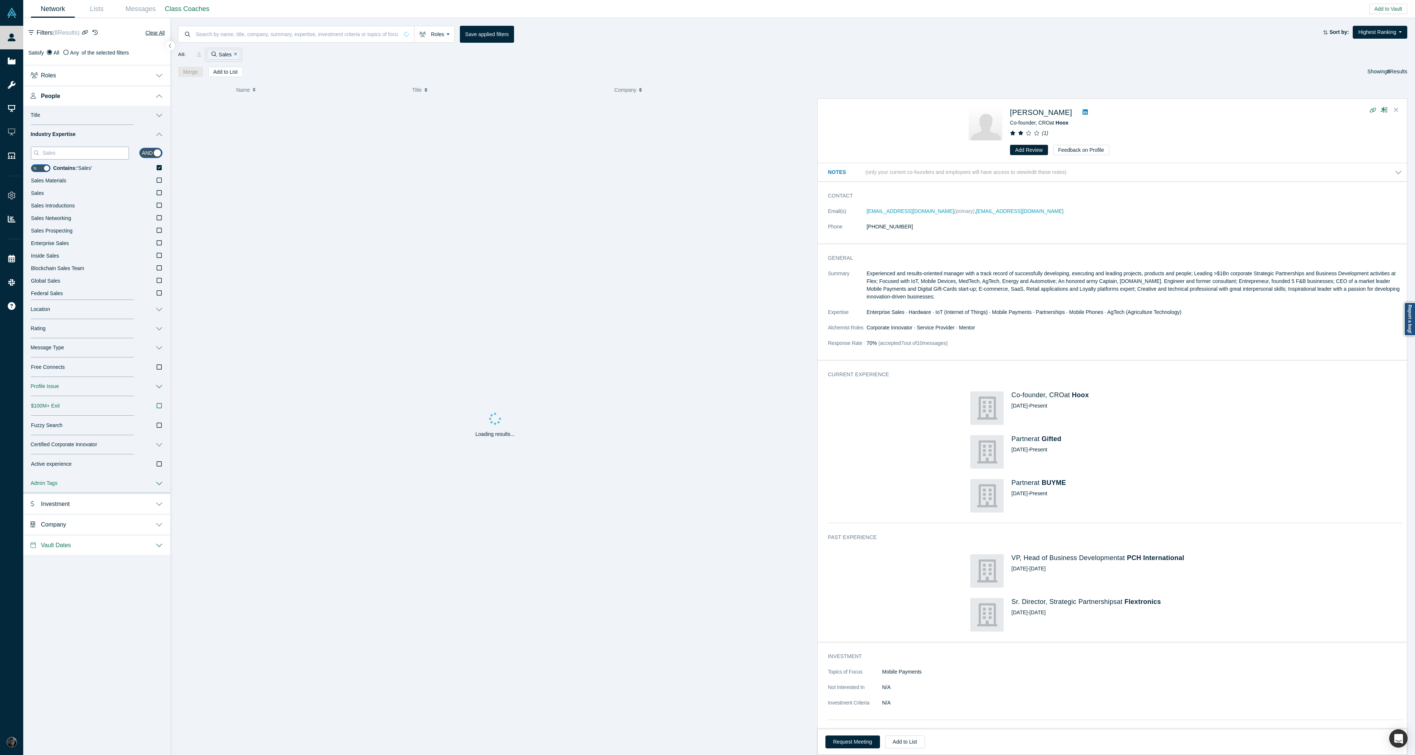
click at [62, 151] on input "Sales" at bounding box center [85, 153] width 87 height 10
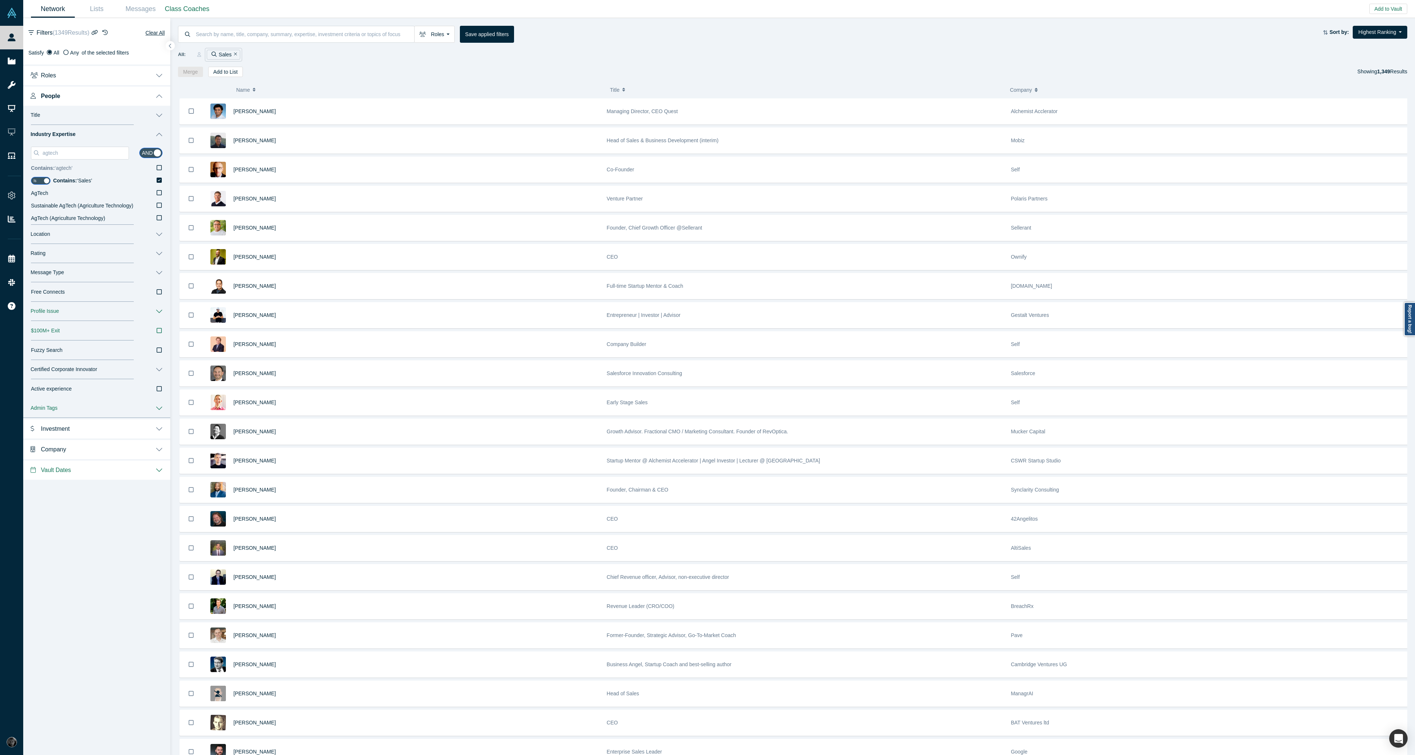
type input "agtech"
click at [157, 169] on icon at bounding box center [159, 167] width 5 height 5
click at [0, 0] on input "Contains: ‘ agtech ’" at bounding box center [0, 0] width 0 height 0
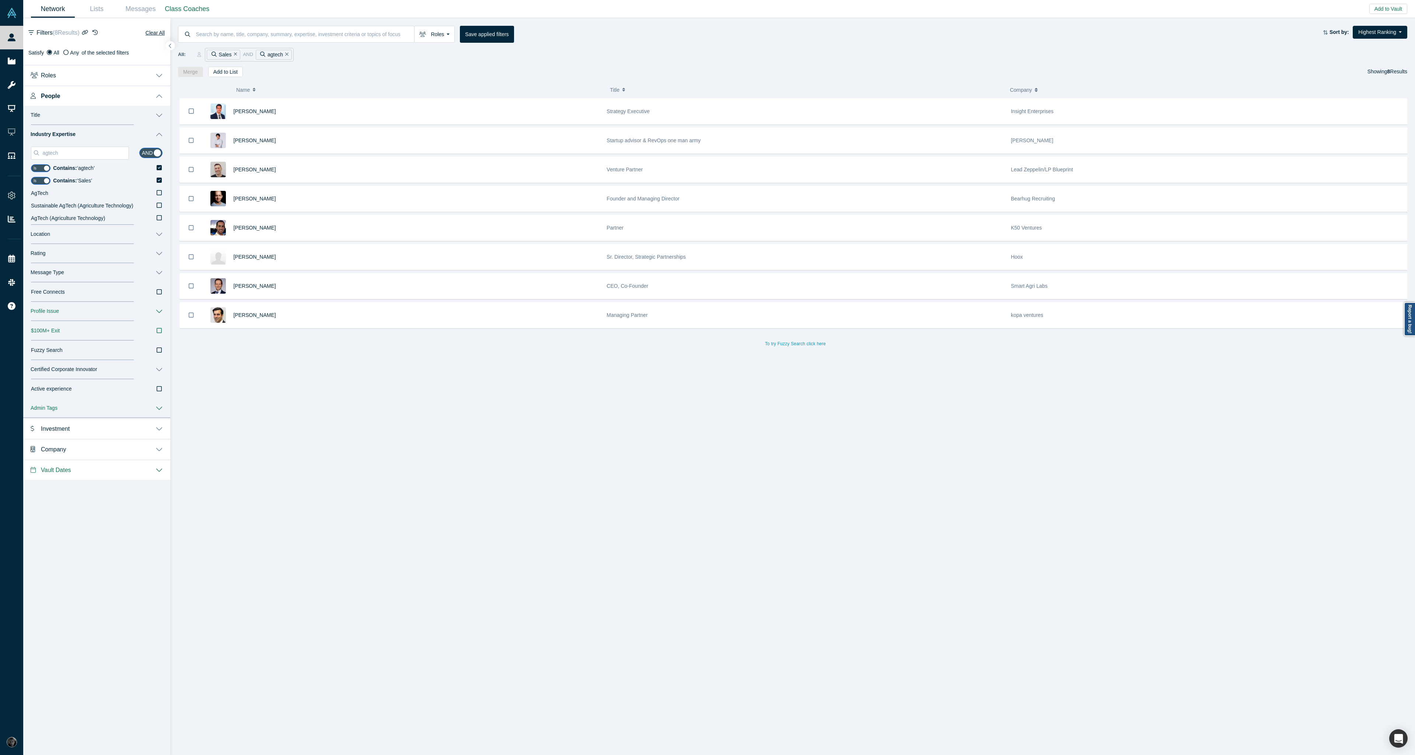
click at [288, 56] on icon "Remove Filter" at bounding box center [286, 54] width 3 height 5
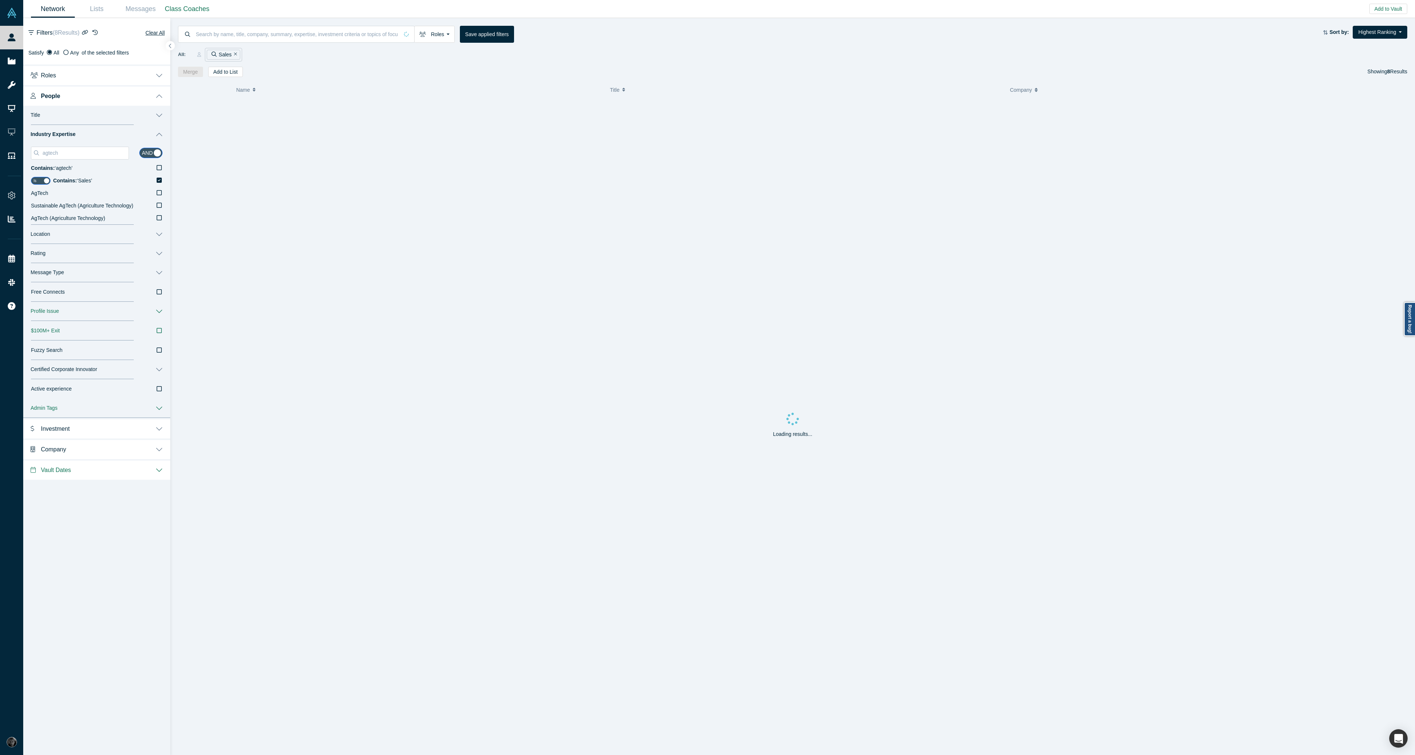
click at [234, 56] on icon "Remove Filter" at bounding box center [235, 54] width 3 height 5
click at [157, 36] on button "Clear All" at bounding box center [155, 32] width 20 height 9
click at [671, 45] on div at bounding box center [792, 45] width 1229 height 5
click at [172, 47] on button "button" at bounding box center [170, 46] width 10 height 10
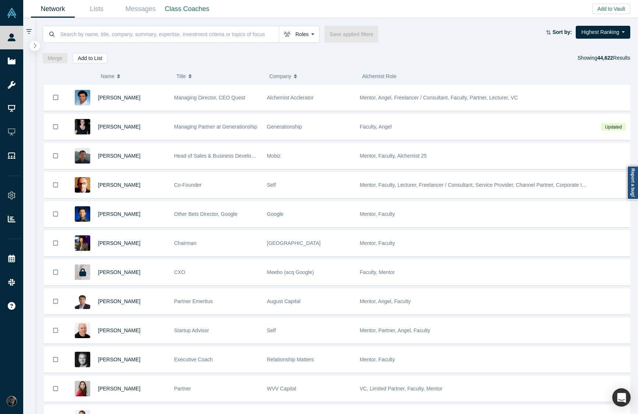
click at [37, 46] on button "button" at bounding box center [35, 46] width 10 height 10
click at [34, 48] on icon "button" at bounding box center [35, 46] width 4 height 6
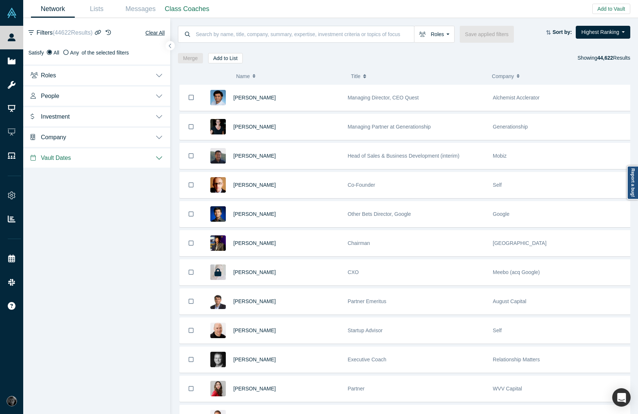
click at [116, 97] on button "People" at bounding box center [96, 95] width 147 height 21
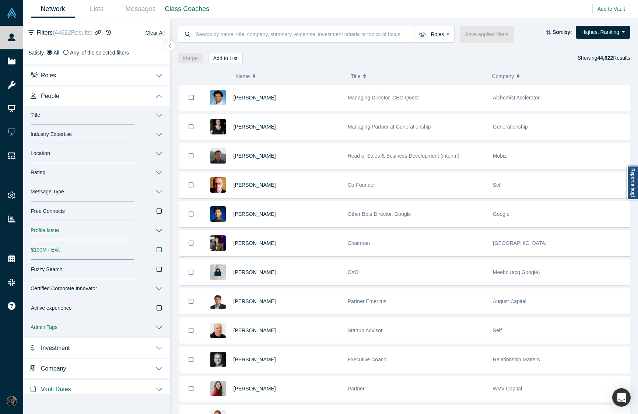
click at [115, 135] on button "Industry Expertise" at bounding box center [96, 134] width 147 height 19
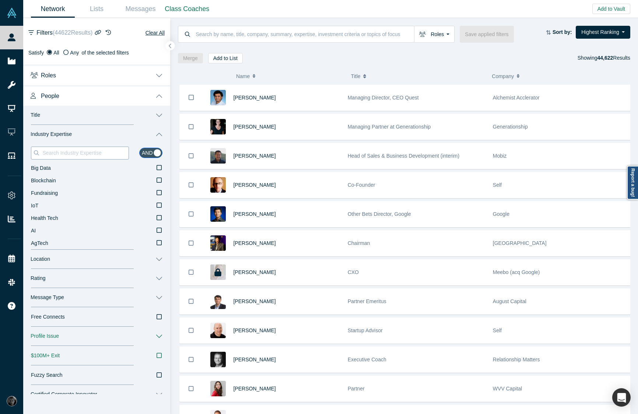
click at [111, 153] on input at bounding box center [85, 153] width 87 height 10
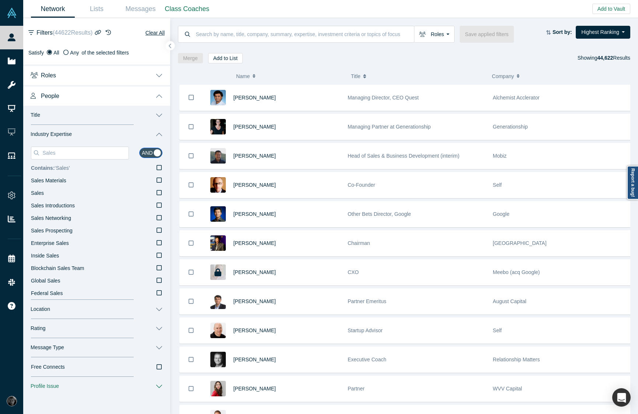
type input "Sales"
click at [157, 170] on icon at bounding box center [159, 167] width 5 height 5
click at [0, 0] on input "Contains: ‘ Sales ’" at bounding box center [0, 0] width 0 height 0
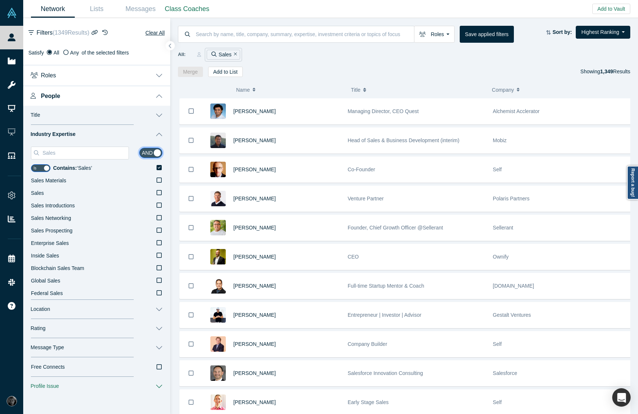
click at [143, 153] on input "checkbox" at bounding box center [150, 153] width 23 height 10
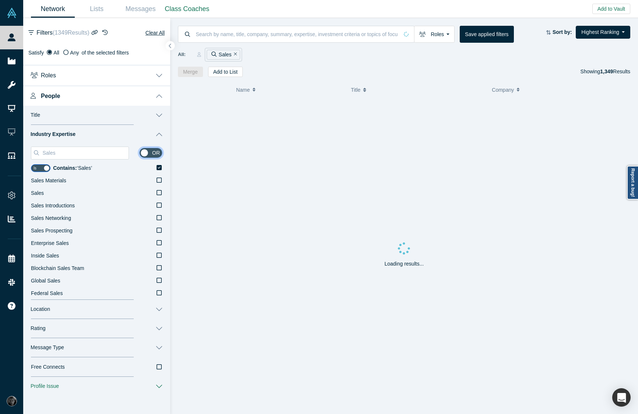
click at [141, 153] on input "checkbox" at bounding box center [150, 153] width 23 height 10
checkbox input "true"
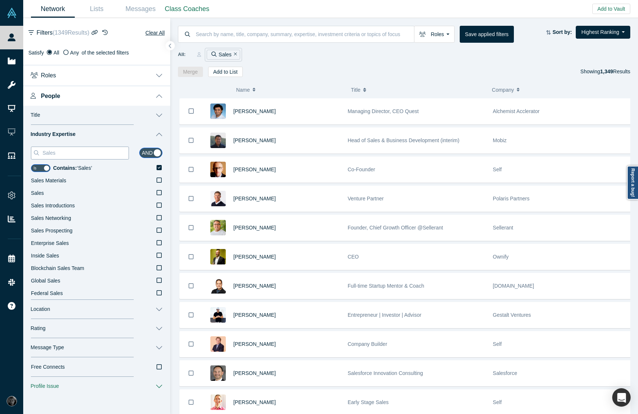
click at [76, 154] on input "Sales" at bounding box center [85, 153] width 87 height 10
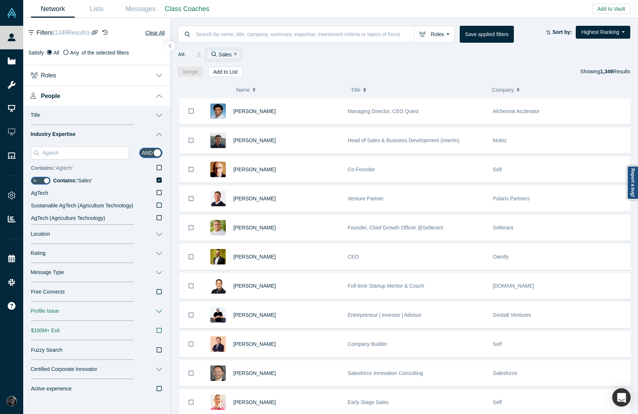
type input "Agtech"
click at [157, 169] on icon at bounding box center [159, 168] width 5 height 6
click at [0, 0] on input "Contains: ‘ Agtech ’" at bounding box center [0, 0] width 0 height 0
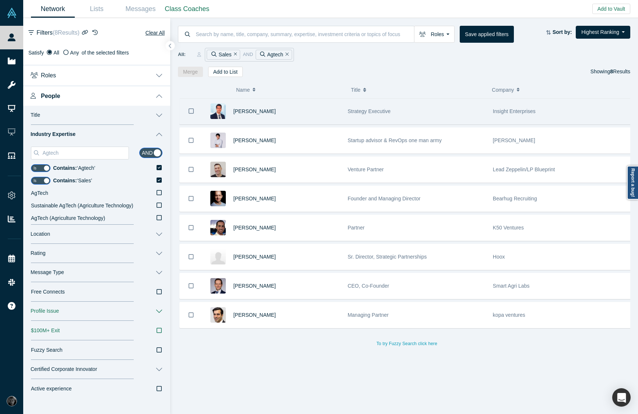
click at [293, 115] on div "[PERSON_NAME]" at bounding box center [287, 111] width 106 height 25
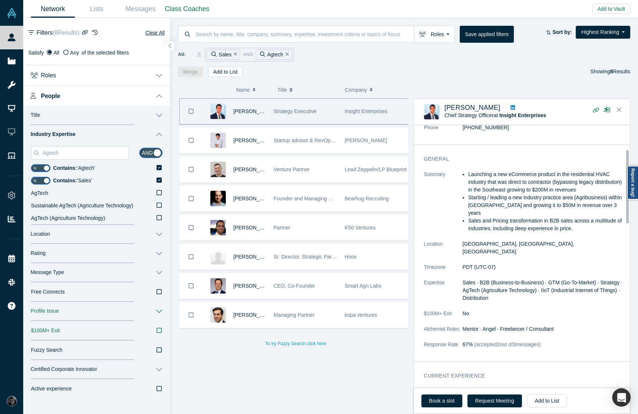
scroll to position [88, 0]
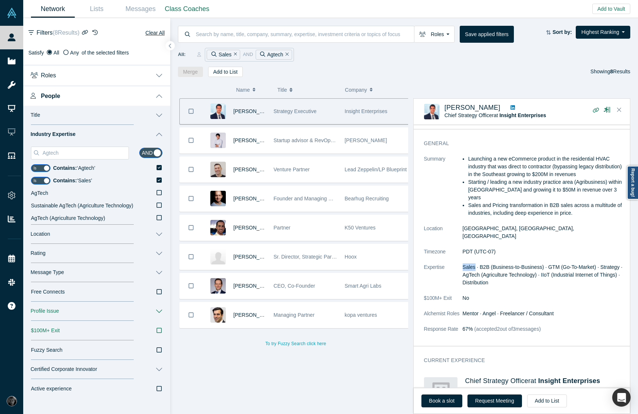
drag, startPoint x: 461, startPoint y: 243, endPoint x: 476, endPoint y: 244, distance: 14.7
click at [476, 244] on dl "Summary Launching a new eCommerce product in the residential HVAC industry that…" at bounding box center [524, 248] width 201 height 186
drag, startPoint x: 485, startPoint y: 252, endPoint x: 561, endPoint y: 253, distance: 76.3
click at [561, 264] on span "Sales · B2B (Business-to-Business) · GTM (Go-To-Market) · Strategy · AgTech (Ag…" at bounding box center [543, 274] width 160 height 21
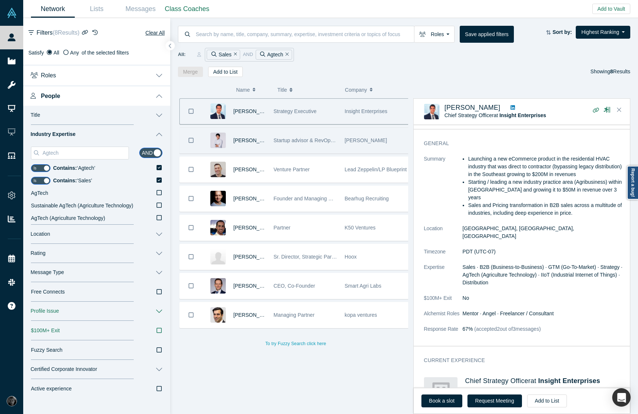
click at [267, 146] on div "[PERSON_NAME]" at bounding box center [236, 140] width 67 height 25
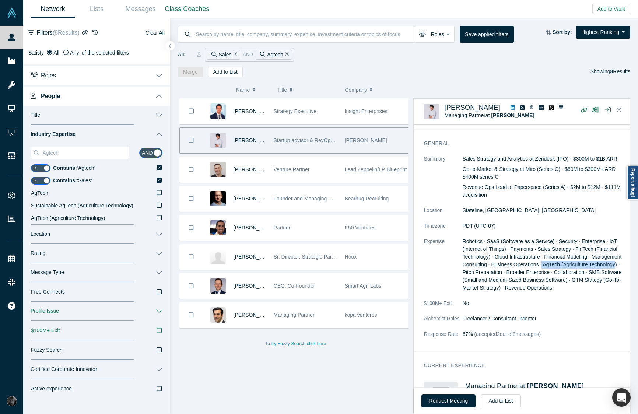
drag, startPoint x: 574, startPoint y: 256, endPoint x: 516, endPoint y: 264, distance: 57.6
click at [516, 264] on span "Robotics · SaaS (Software as a Service) · Security · Enterprise · IoT (Internet…" at bounding box center [542, 264] width 159 height 52
drag, startPoint x: 539, startPoint y: 244, endPoint x: 568, endPoint y: 247, distance: 29.3
click at [571, 241] on span "Robotics · SaaS (Software as a Service) · Security · Enterprise · IoT (Internet…" at bounding box center [542, 264] width 159 height 52
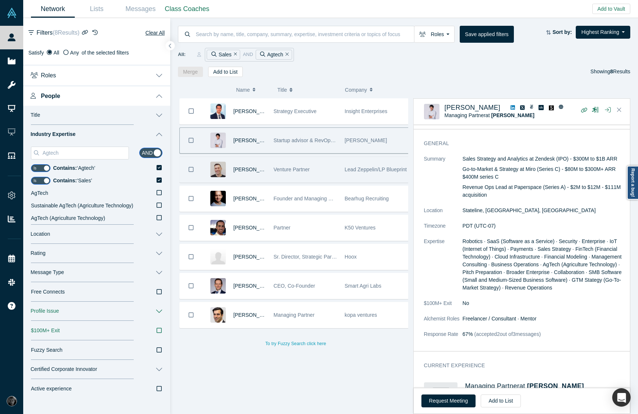
click at [266, 173] on div "[PERSON_NAME]" at bounding box center [236, 169] width 67 height 25
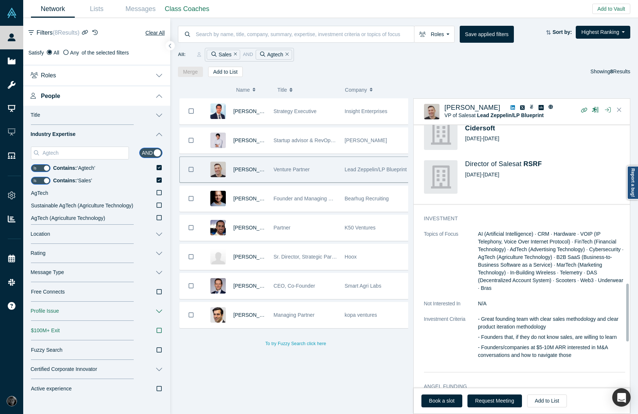
scroll to position [619, 0]
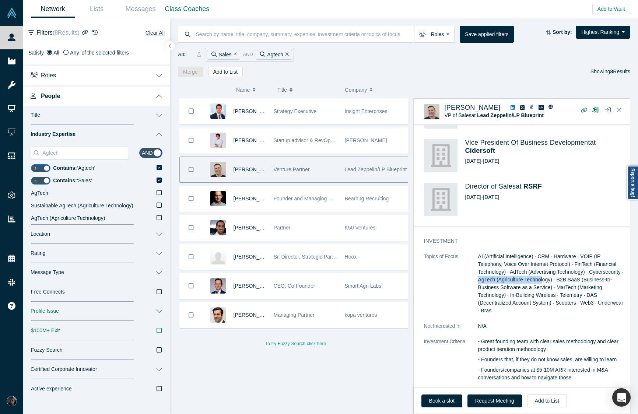
drag, startPoint x: 515, startPoint y: 258, endPoint x: 578, endPoint y: 256, distance: 63.4
click at [578, 256] on span "AI (Artificial Intelligence) · CRM · Hardware · VOIP (IP Telephony, Voice Over …" at bounding box center [551, 283] width 146 height 60
click at [556, 253] on span "AI (Artificial Intelligence) · CRM · Hardware · VOIP (IP Telephony, Voice Over …" at bounding box center [551, 283] width 146 height 60
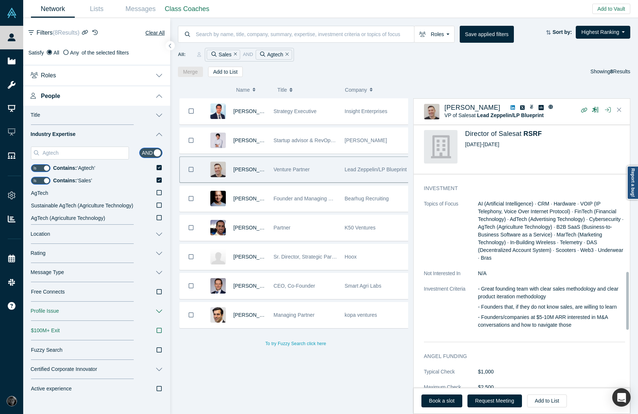
scroll to position [668, 0]
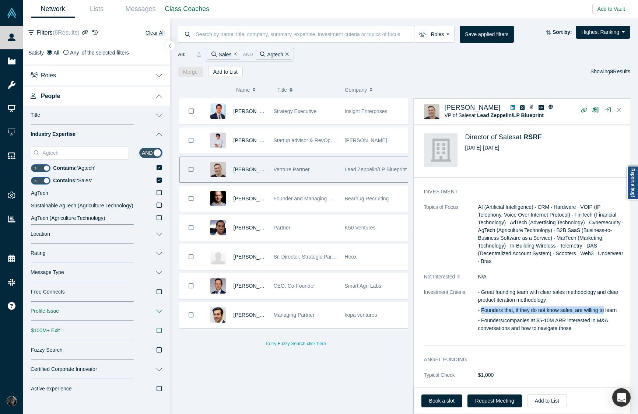
drag, startPoint x: 483, startPoint y: 286, endPoint x: 603, endPoint y: 287, distance: 120.5
click at [603, 306] on p "- Founders that, if they do not know sales, are willing to learn" at bounding box center [551, 310] width 147 height 8
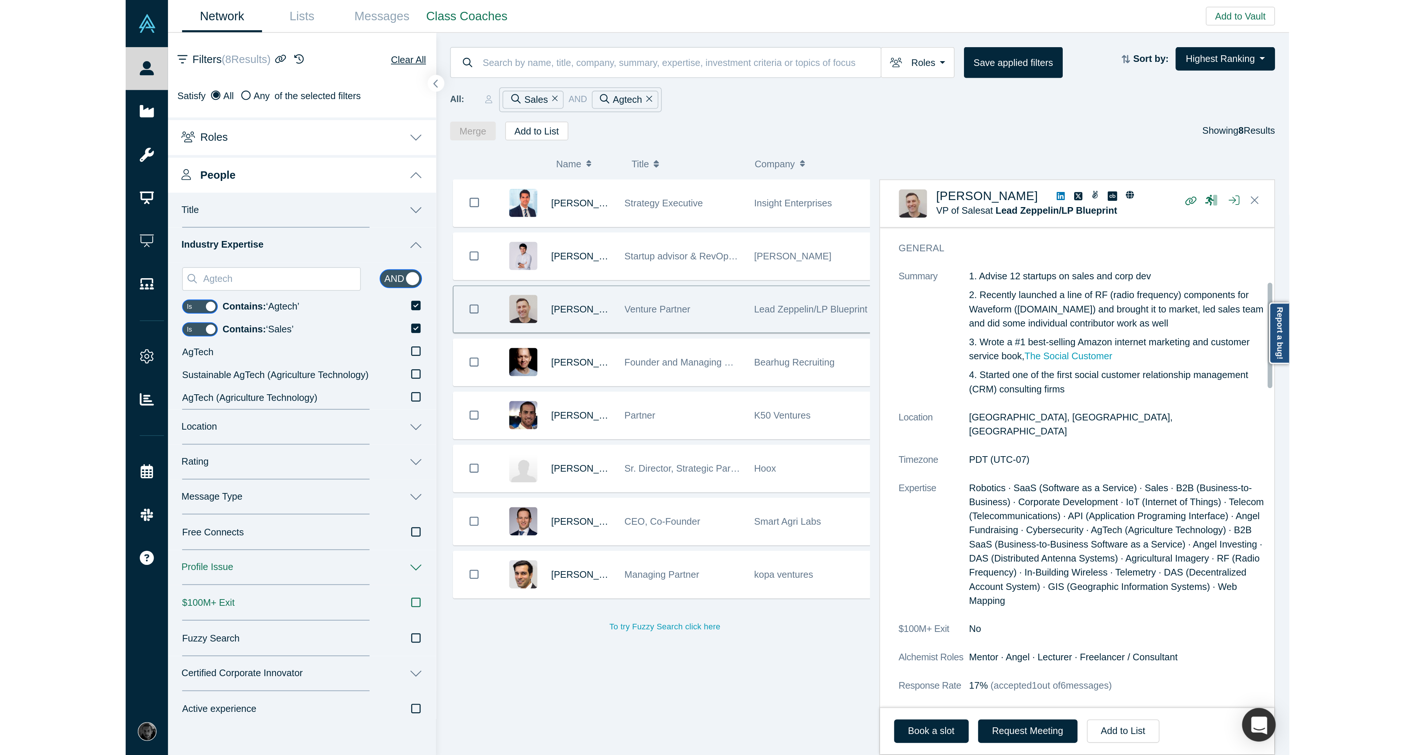
scroll to position [93, 0]
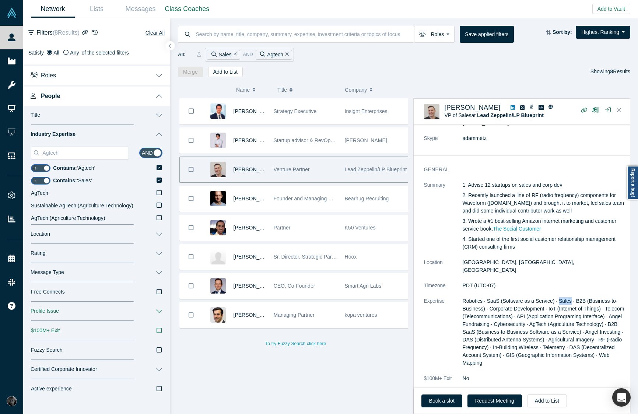
drag, startPoint x: 560, startPoint y: 279, endPoint x: 572, endPoint y: 280, distance: 12.9
click at [572, 298] on span "Robotics · SaaS (Software as a Service) · Sales · B2B (Business-to-Business) · …" at bounding box center [544, 332] width 162 height 68
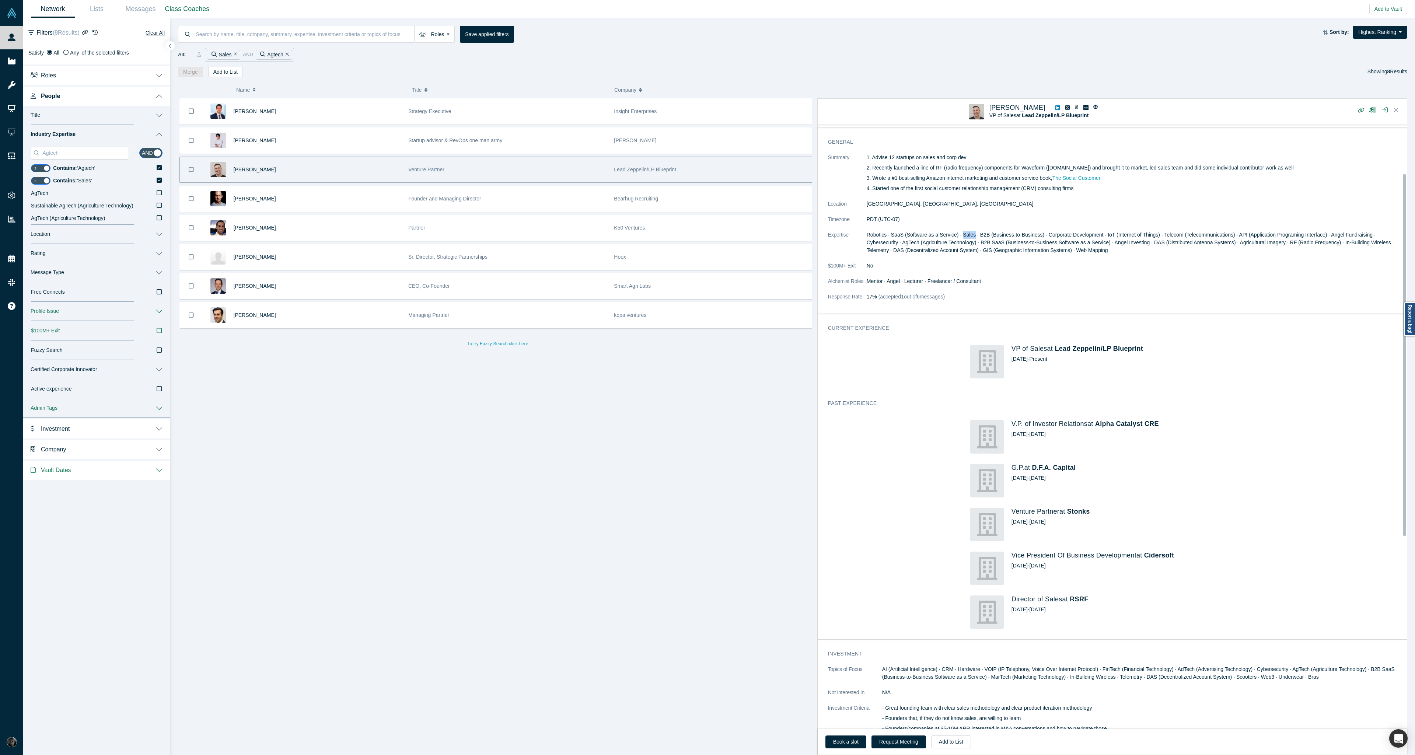
scroll to position [81, 0]
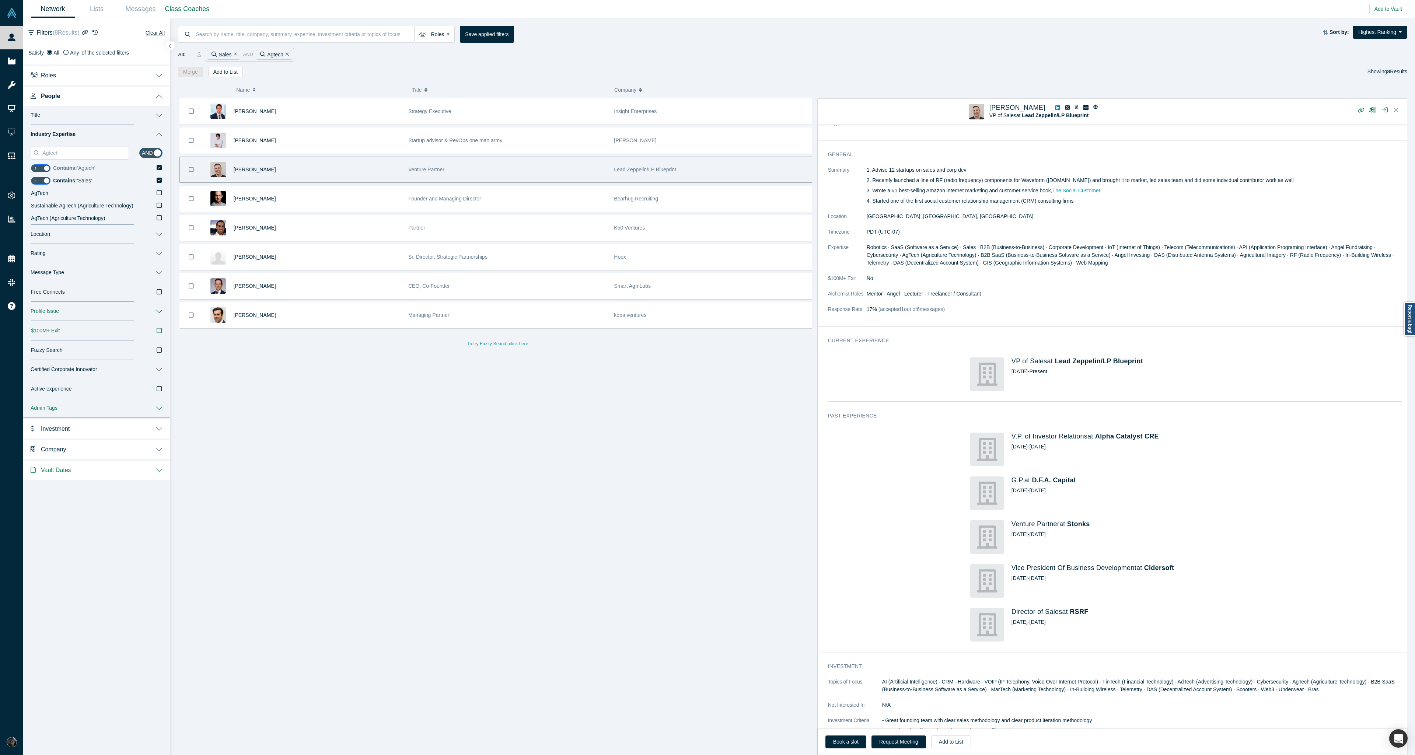
click at [160, 169] on icon at bounding box center [159, 167] width 5 height 5
click at [0, 0] on input "Contains: ‘ Agtech ’" at bounding box center [0, 0] width 0 height 0
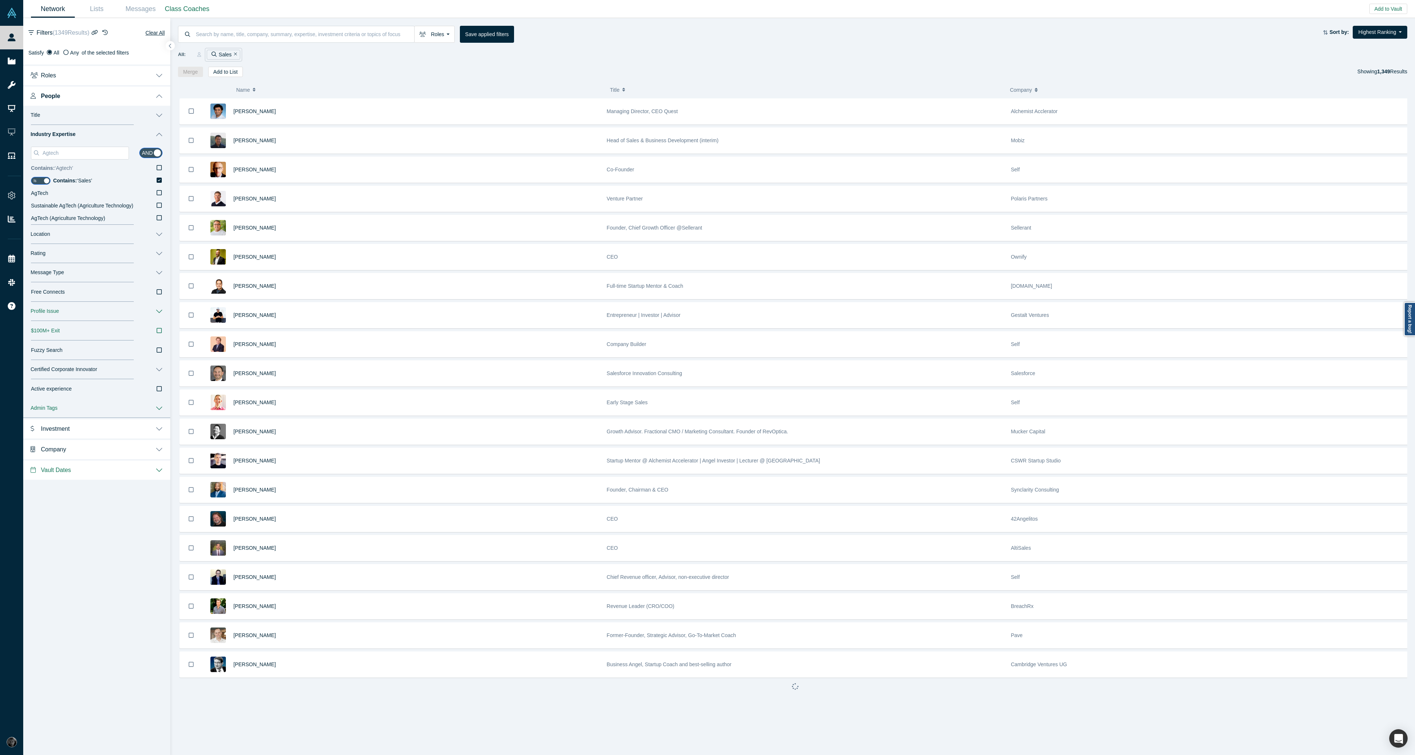
click at [157, 170] on icon at bounding box center [159, 168] width 5 height 6
click at [0, 0] on input "Contains: ‘ Agtech ’" at bounding box center [0, 0] width 0 height 0
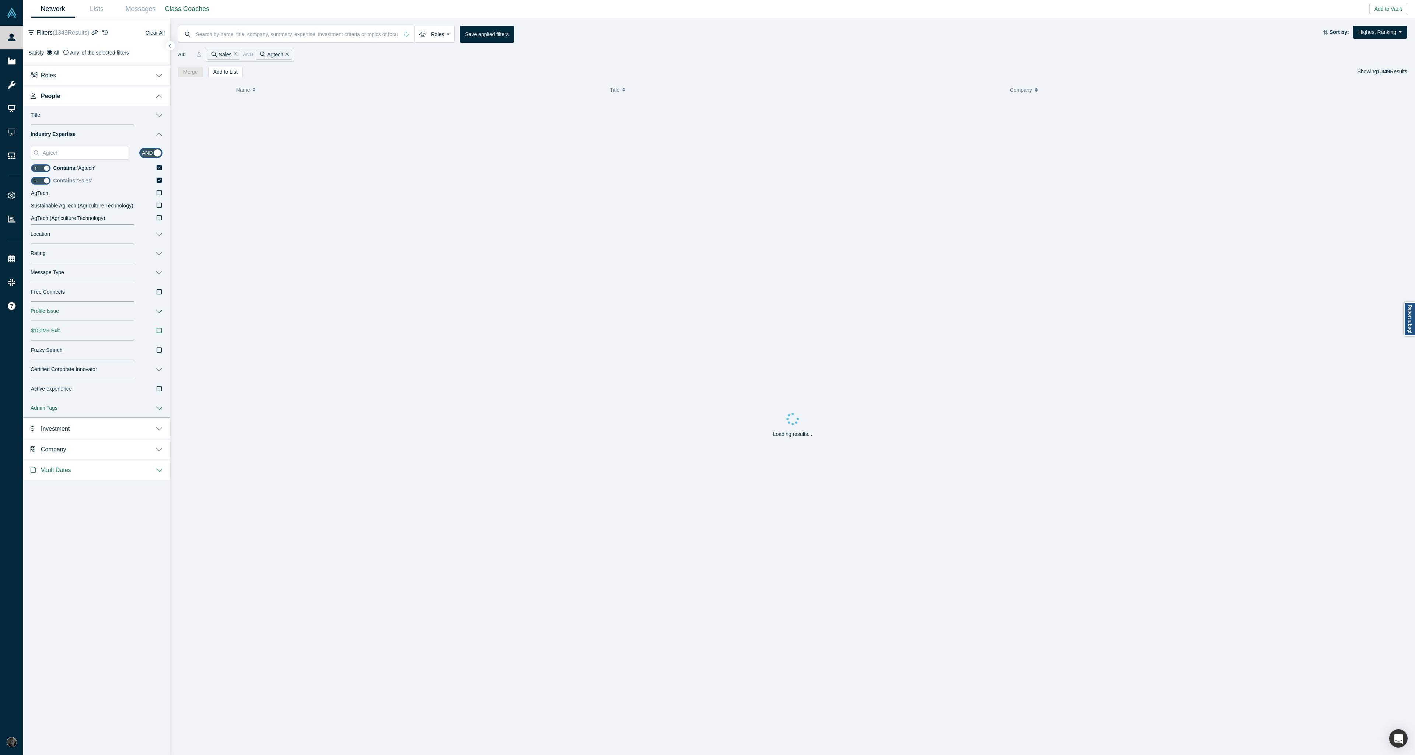
click at [160, 178] on icon at bounding box center [159, 180] width 5 height 5
click at [0, 0] on input "Contains: ‘ Sales ’" at bounding box center [0, 0] width 0 height 0
click at [154, 145] on div "Agtech and" at bounding box center [97, 153] width 132 height 18
click at [154, 153] on input "checkbox" at bounding box center [150, 153] width 23 height 10
click at [160, 152] on input "checkbox" at bounding box center [150, 153] width 23 height 10
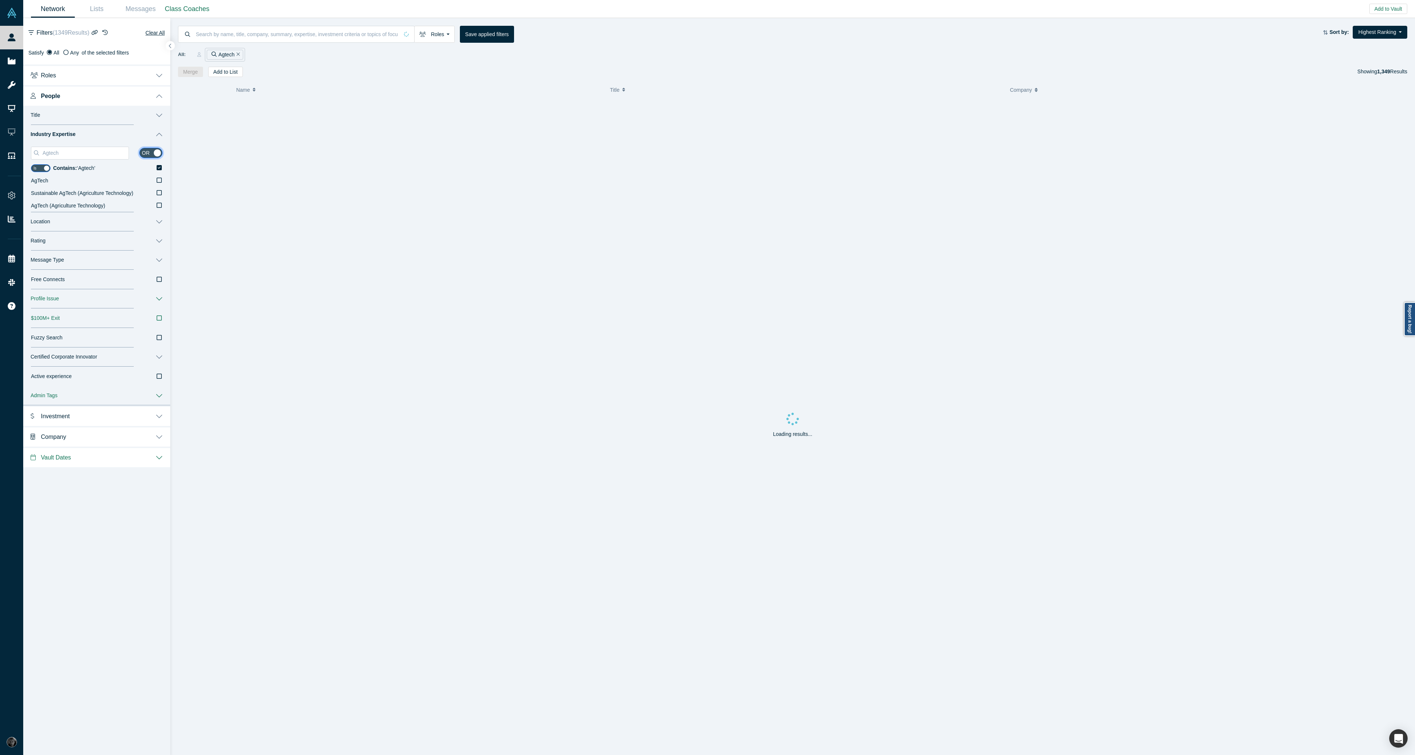
checkbox input "true"
click at [327, 34] on input at bounding box center [297, 33] width 204 height 17
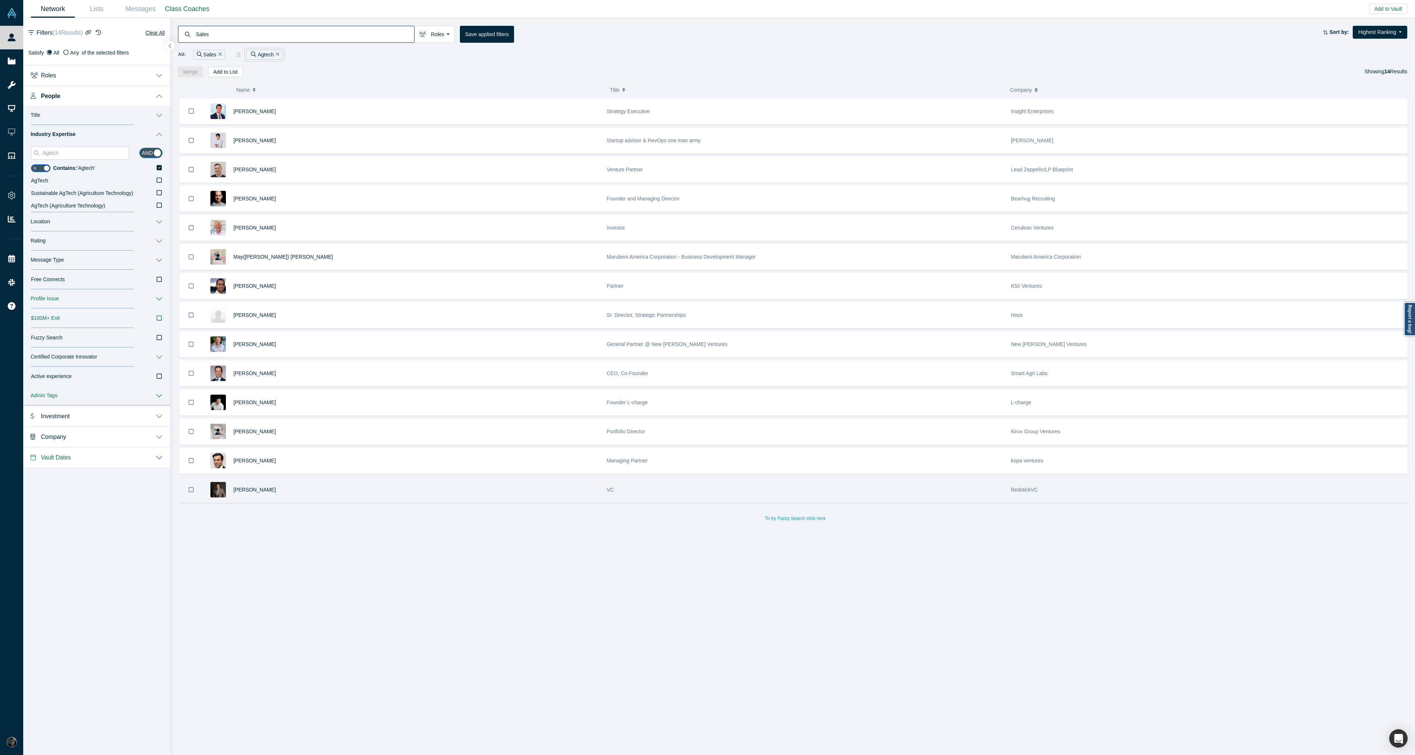
type input "Sales"
click at [351, 414] on div "Shane Larisey" at bounding box center [416, 489] width 365 height 25
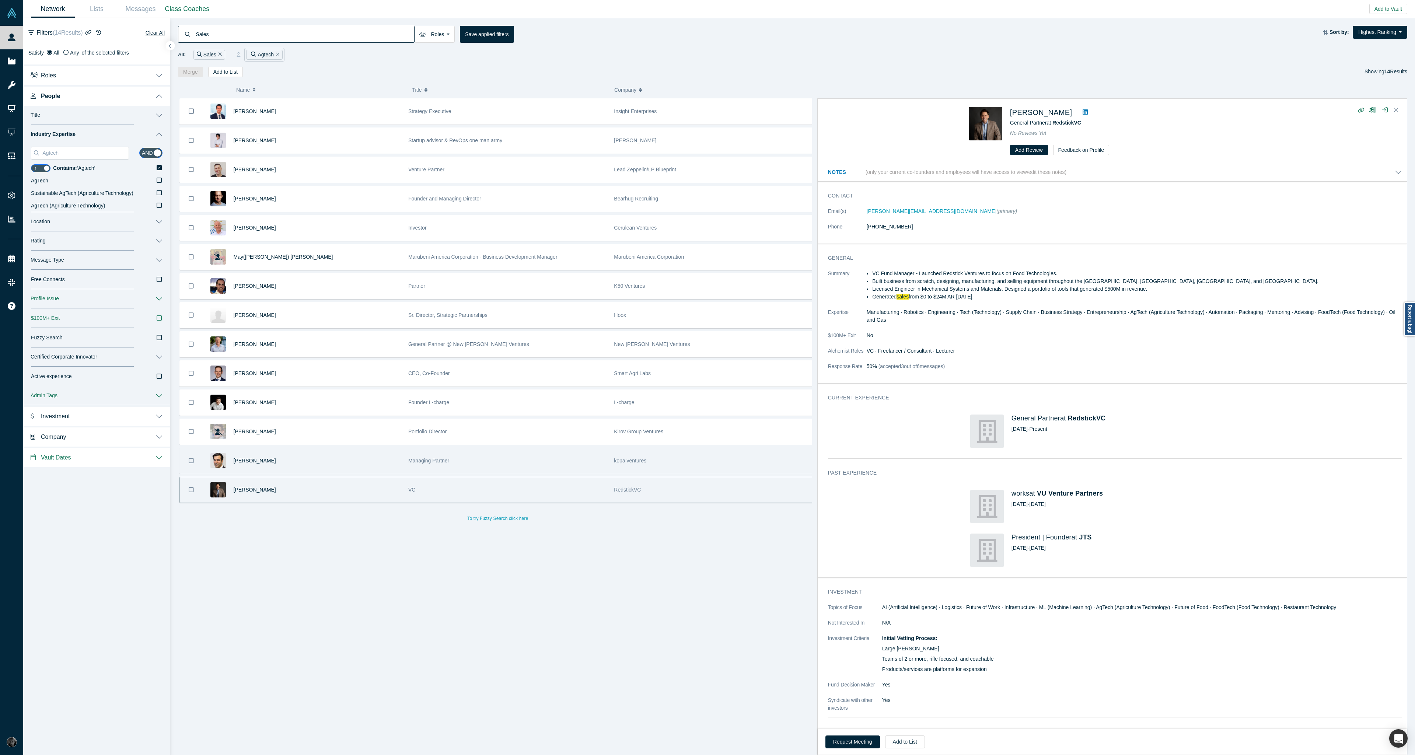
click at [378, 414] on div "[PERSON_NAME]" at bounding box center [317, 460] width 167 height 25
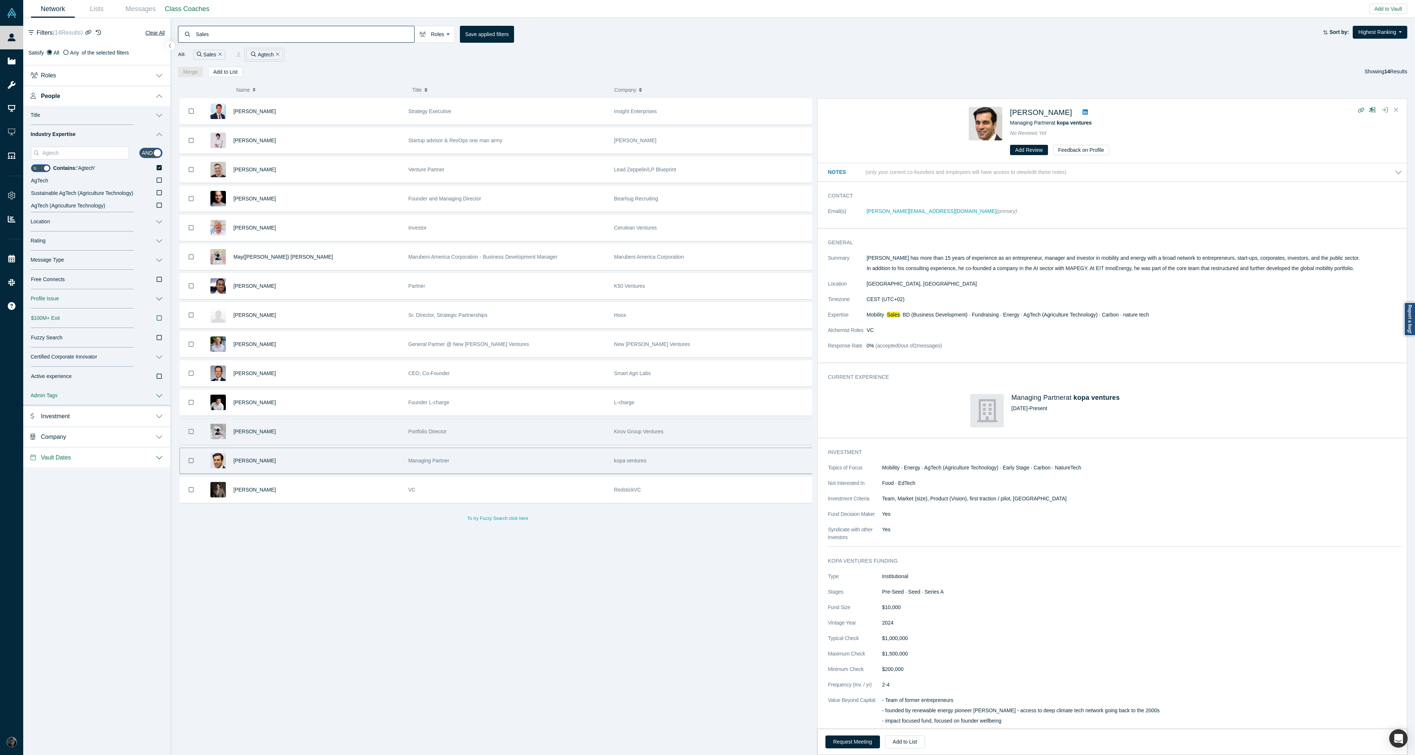
click at [367, 414] on div "Elena Morozova" at bounding box center [317, 431] width 167 height 25
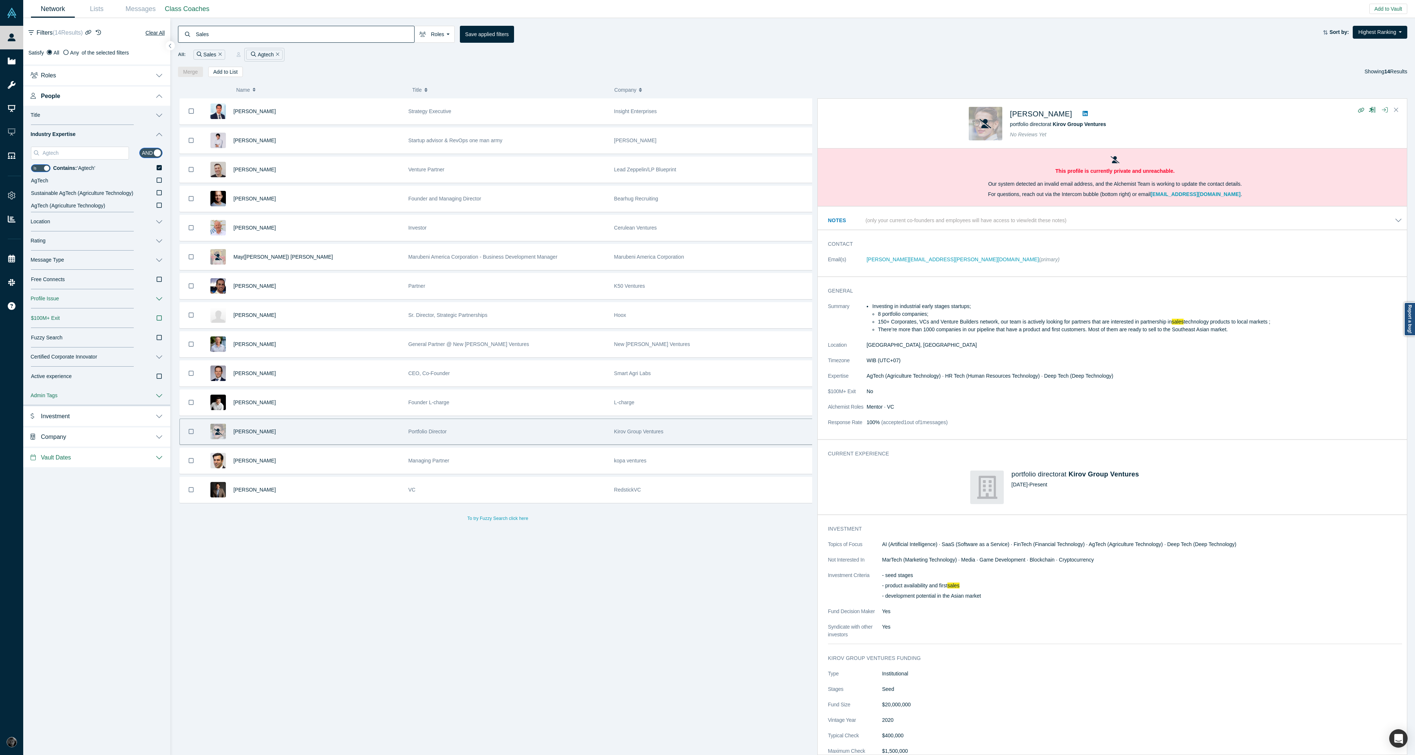
drag, startPoint x: 364, startPoint y: 399, endPoint x: 296, endPoint y: 525, distance: 143.1
click at [296, 414] on div "Prerak Bathia Strategy Executive Insight Enterprises Ashley Archibald Startup a…" at bounding box center [498, 429] width 640 height 662
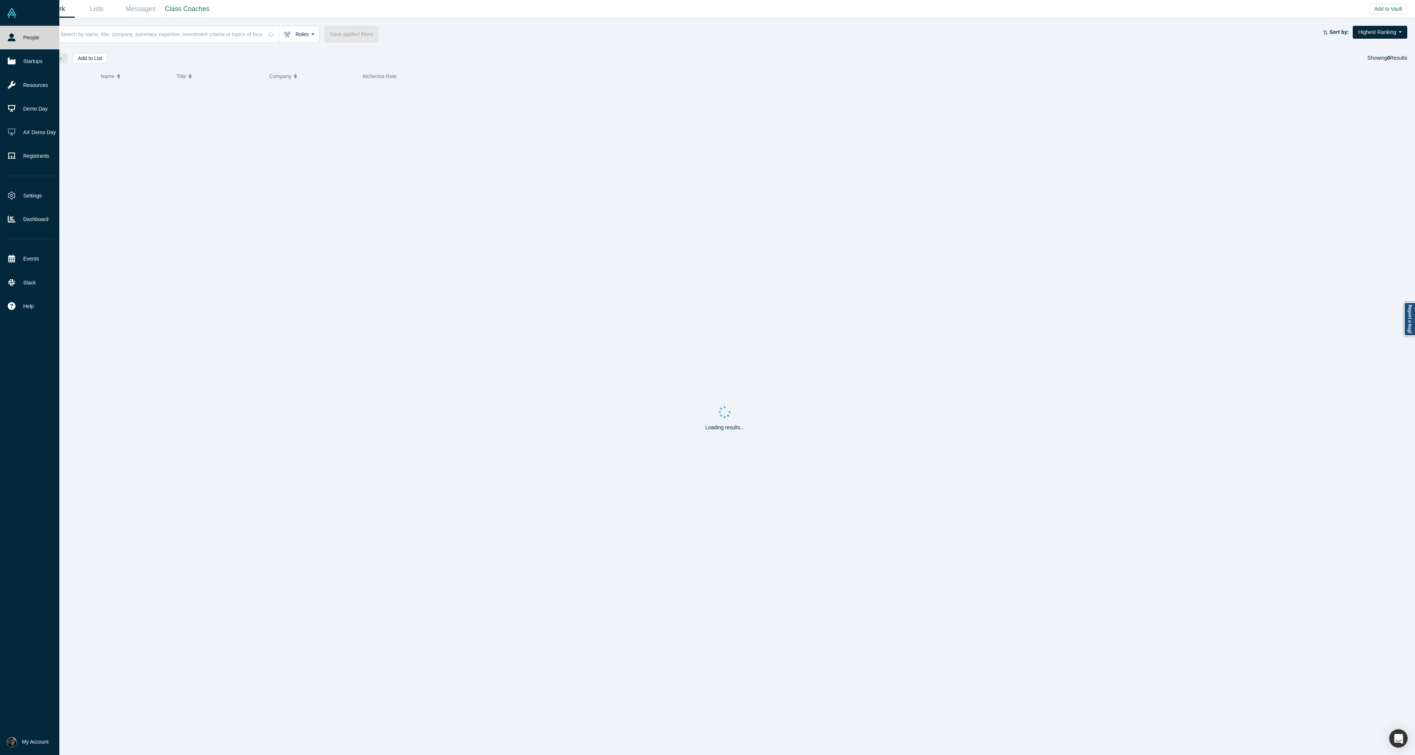
click at [11, 743] on img at bounding box center [12, 742] width 10 height 10
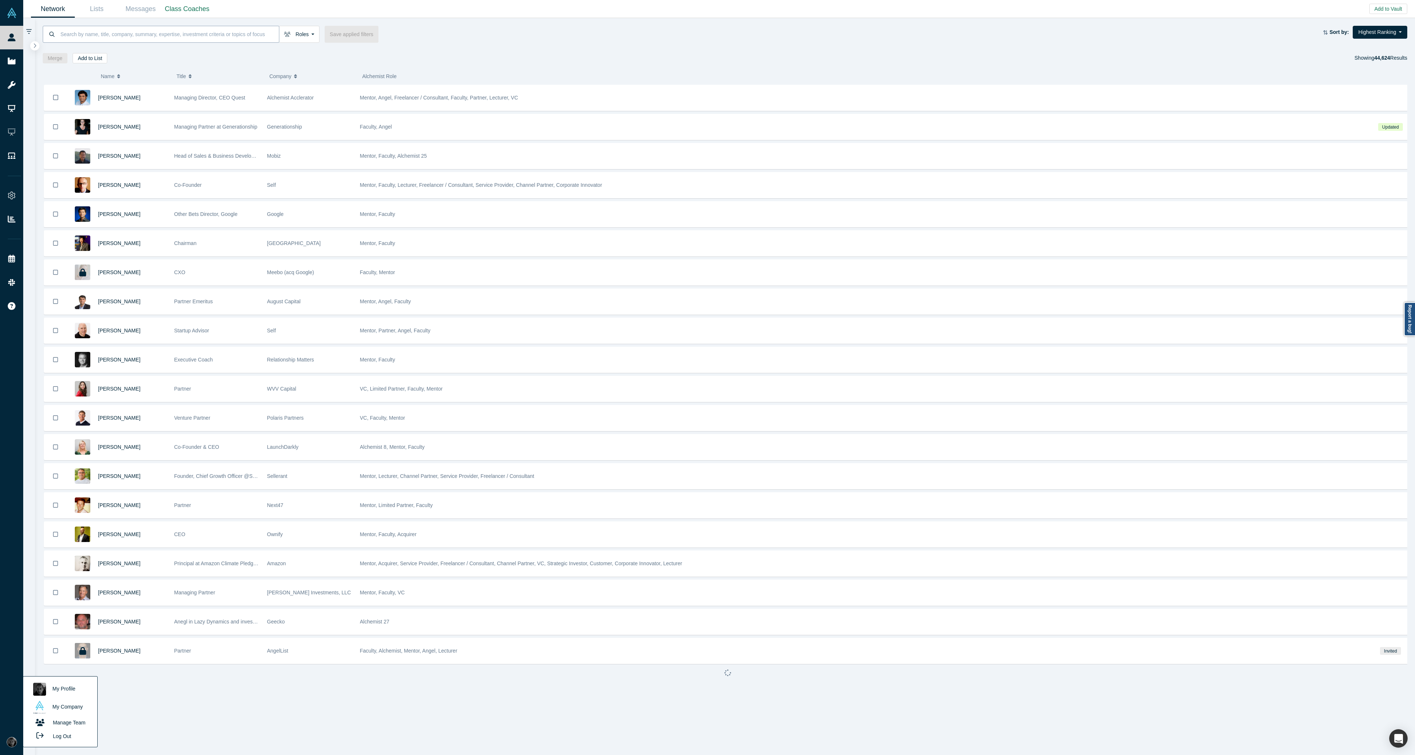
click at [219, 27] on input at bounding box center [169, 33] width 219 height 17
click at [218, 33] on input at bounding box center [169, 33] width 219 height 17
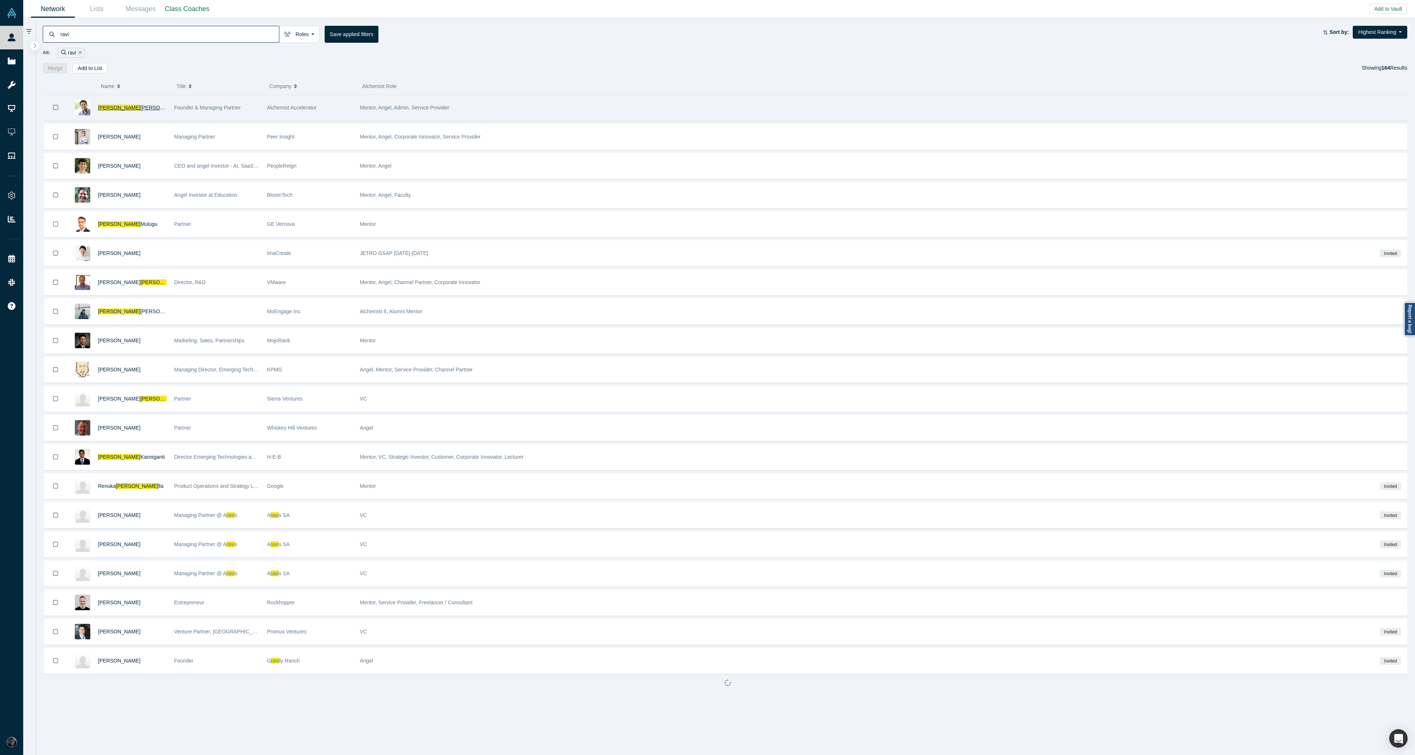
type input "ravi"
click at [140, 106] on span "Belani" at bounding box center [161, 108] width 42 height 6
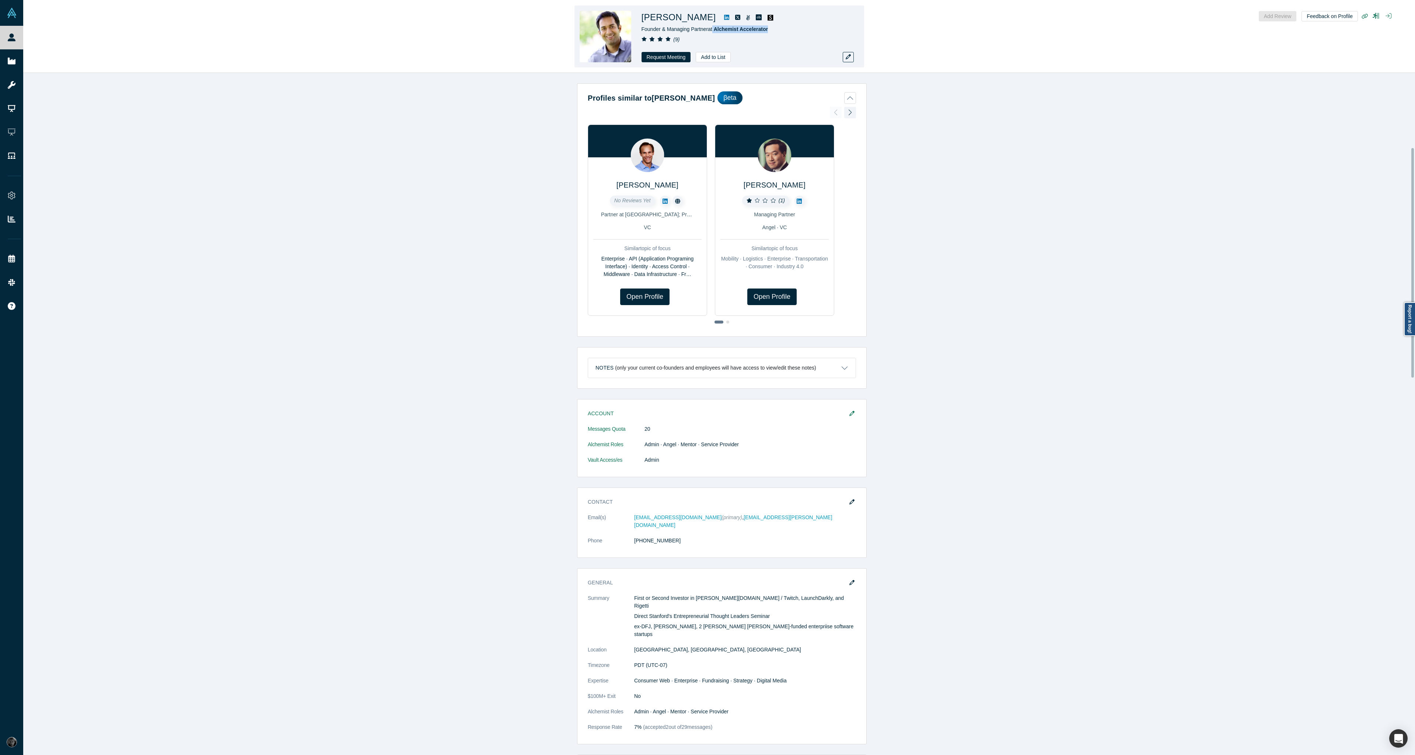
scroll to position [221, 0]
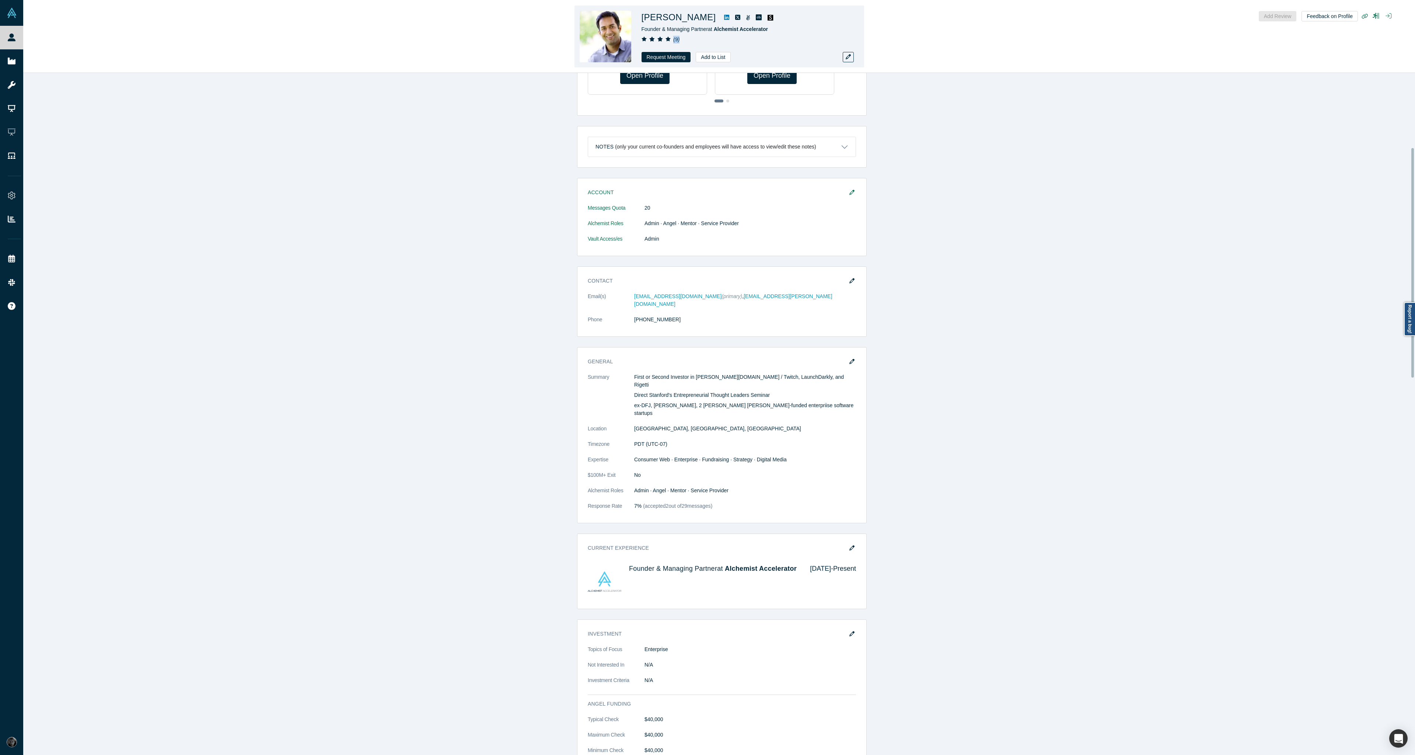
drag, startPoint x: 716, startPoint y: 30, endPoint x: 683, endPoint y: 38, distance: 34.0
click at [683, 38] on div "Ravi Belani Founder & Managing Partner at Alchemist Accelerator ( 9 ) Request M…" at bounding box center [744, 37] width 206 height 52
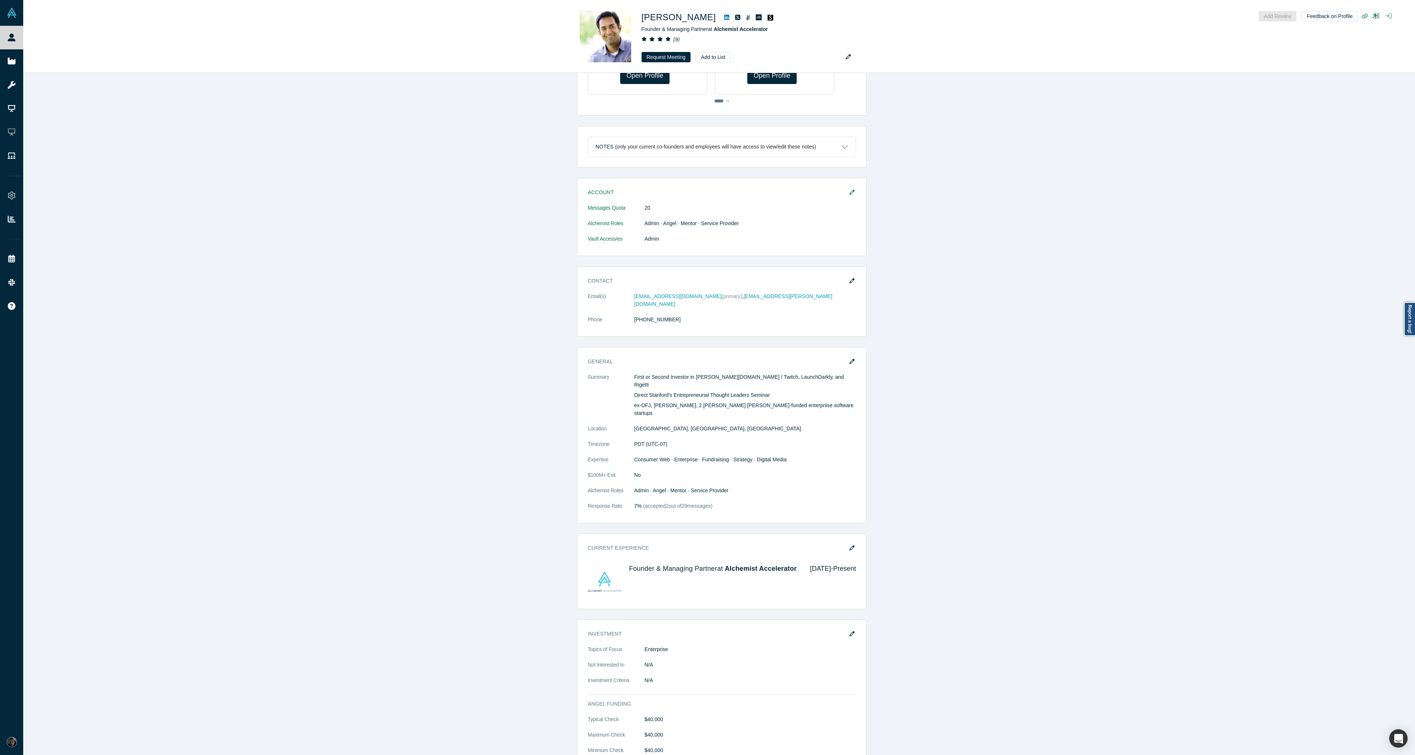
click at [1025, 249] on div "Account Messages Quota 20 Alchemist Roles Admin · Angel · Mentor · Service Prov…" at bounding box center [721, 758] width 1397 height 1161
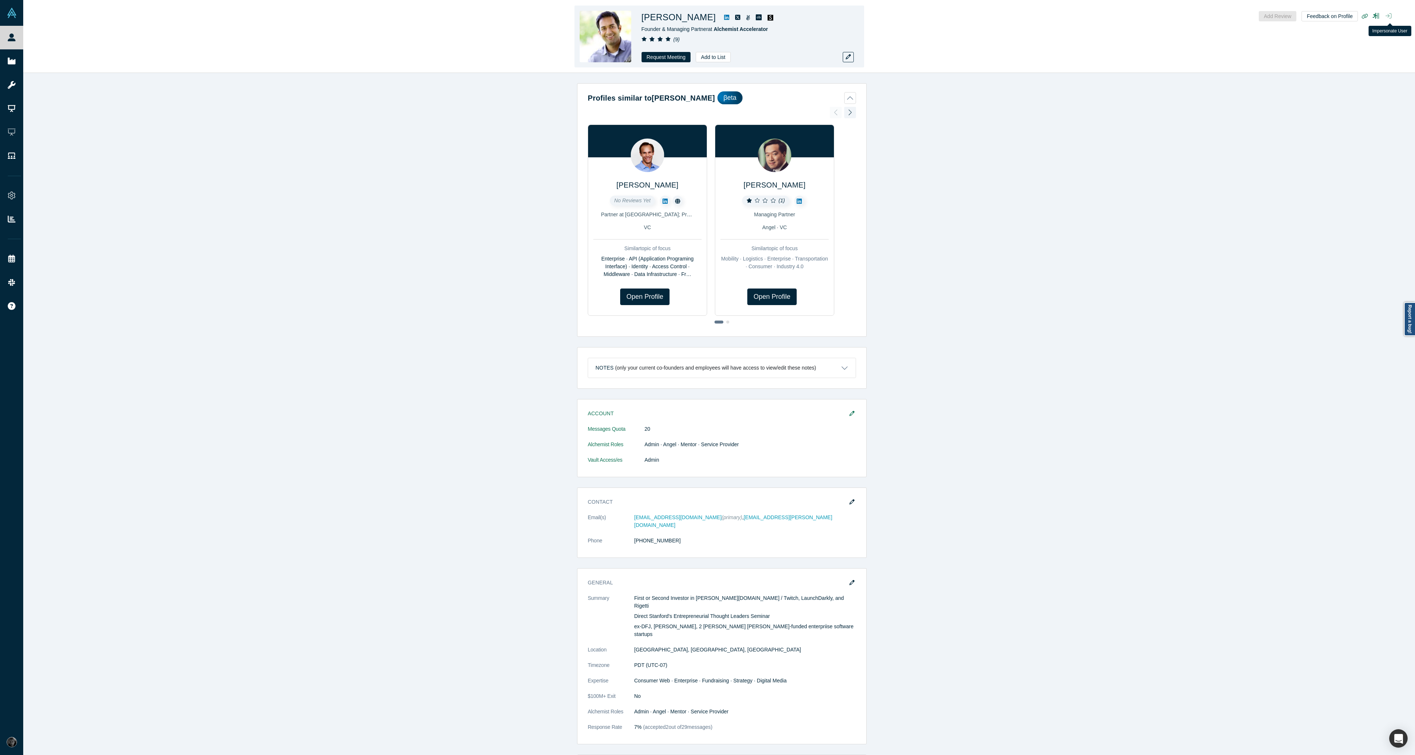
click at [1387, 14] on icon "button" at bounding box center [1388, 16] width 6 height 6
